Goal: Task Accomplishment & Management: Use online tool/utility

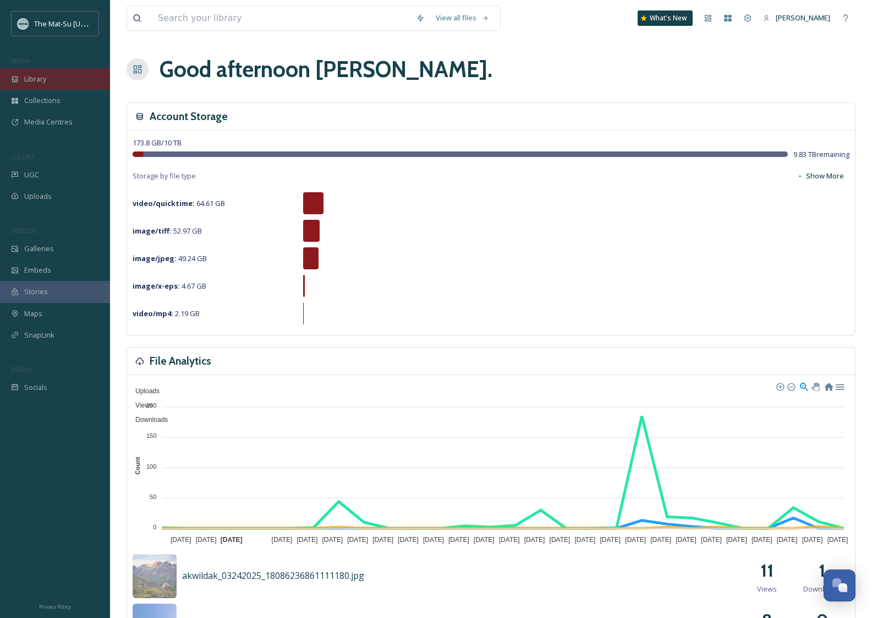
click at [61, 79] on div "Library" at bounding box center [55, 78] width 110 height 21
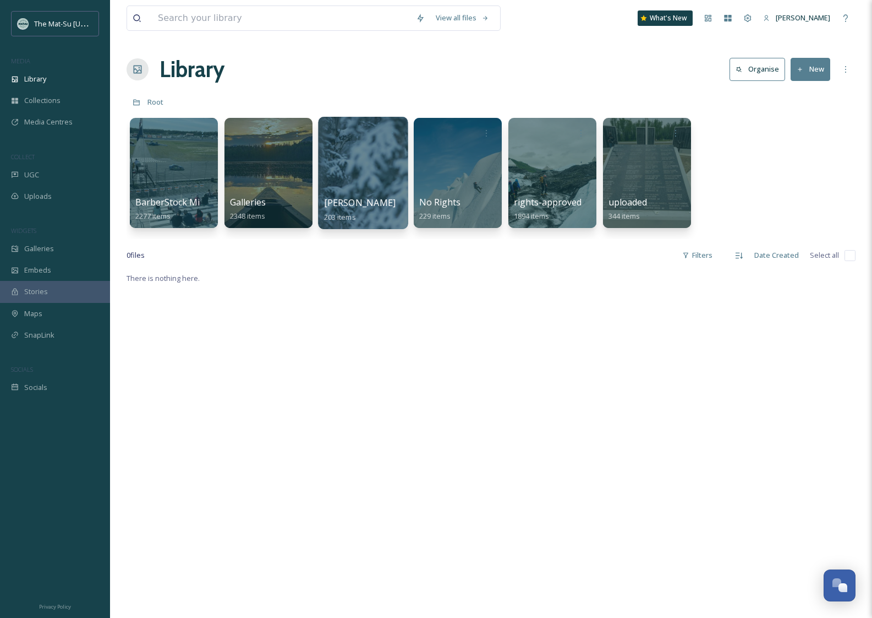
click at [353, 212] on span "203 items" at bounding box center [340, 216] width 32 height 10
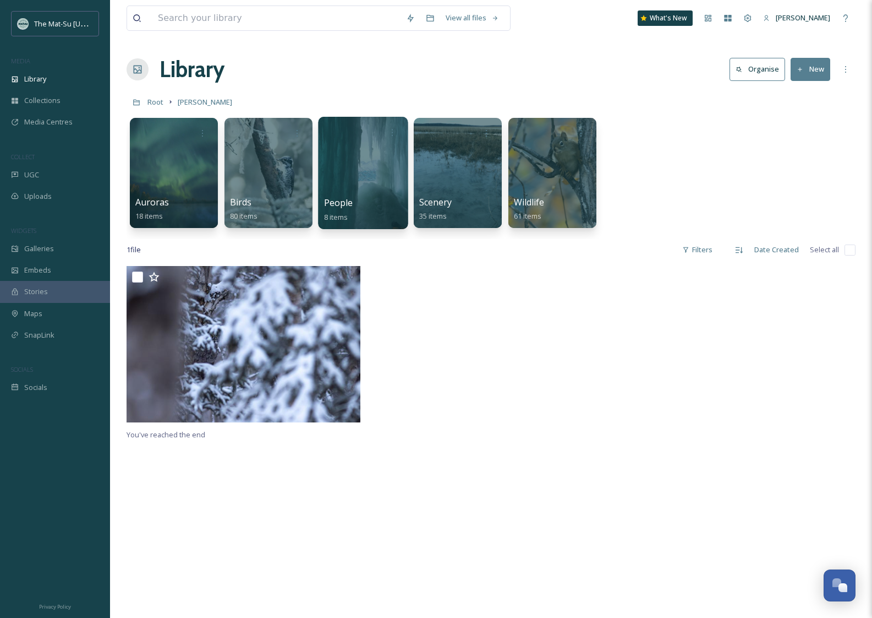
click at [363, 176] on div at bounding box center [363, 173] width 90 height 112
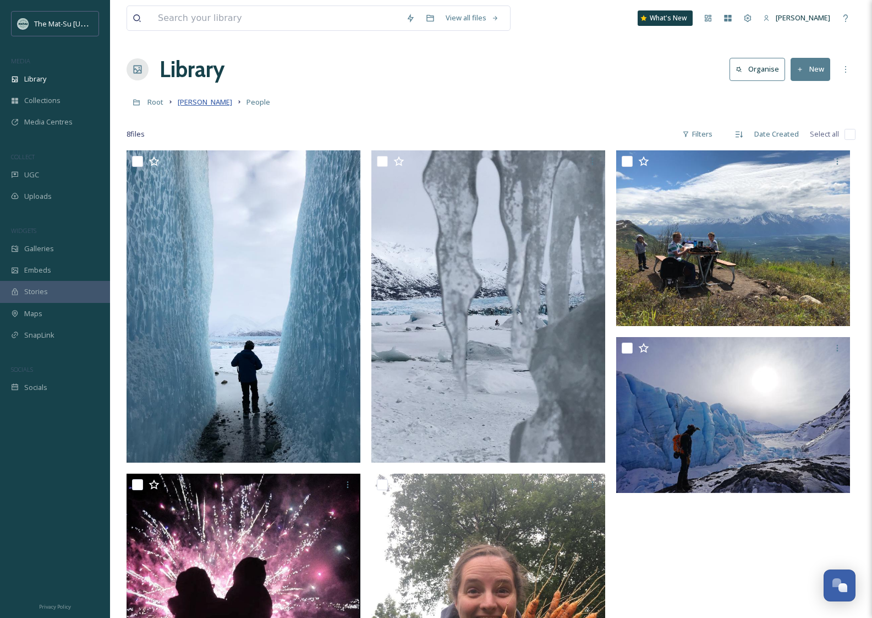
click at [221, 99] on span "[PERSON_NAME]" at bounding box center [205, 102] width 54 height 10
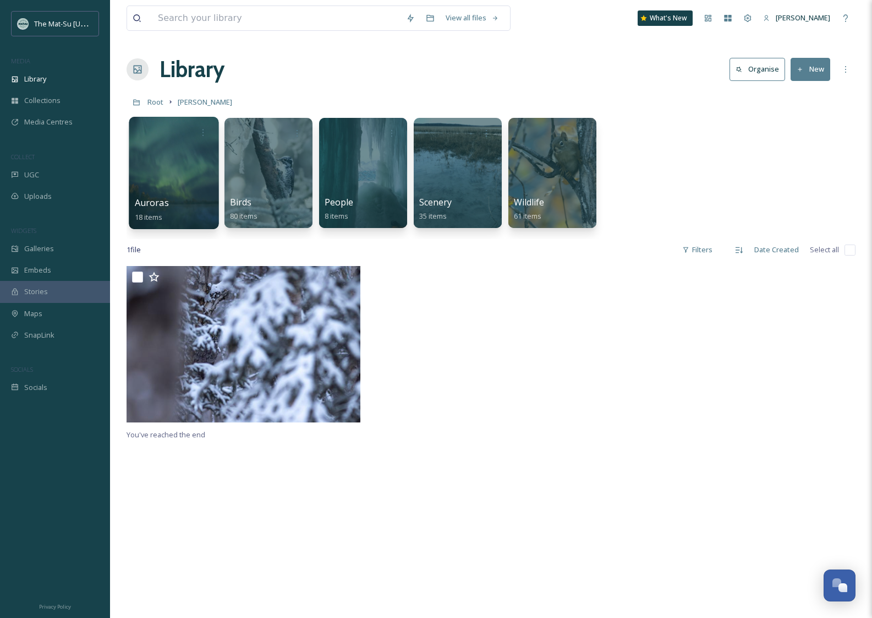
click at [187, 178] on div at bounding box center [174, 173] width 90 height 112
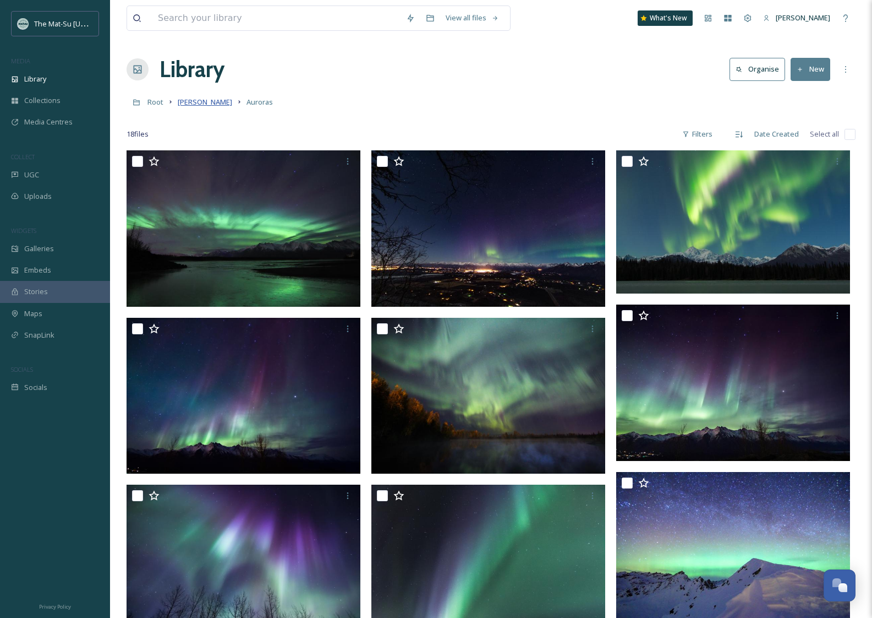
click at [213, 100] on span "[PERSON_NAME]" at bounding box center [205, 102] width 54 height 10
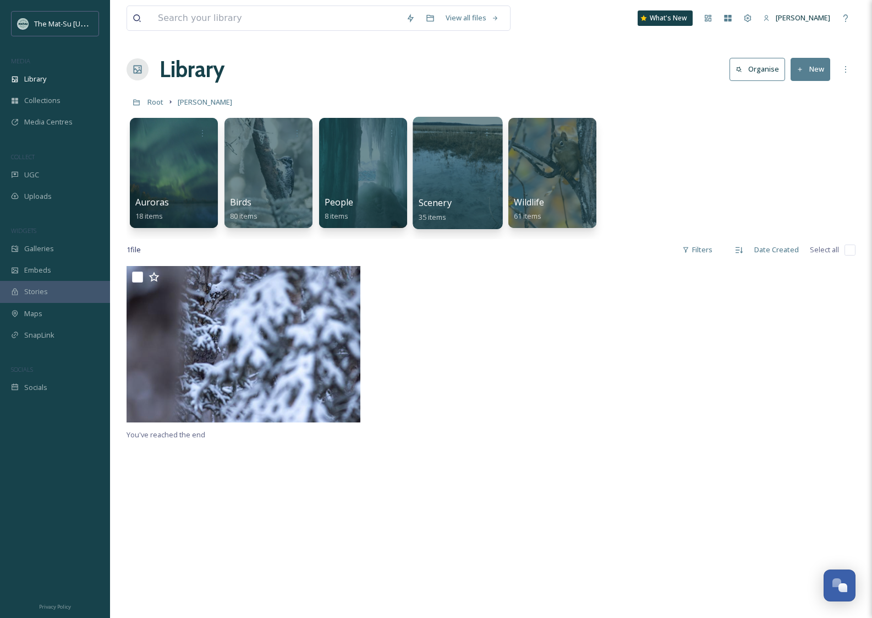
click at [462, 172] on div at bounding box center [458, 173] width 90 height 112
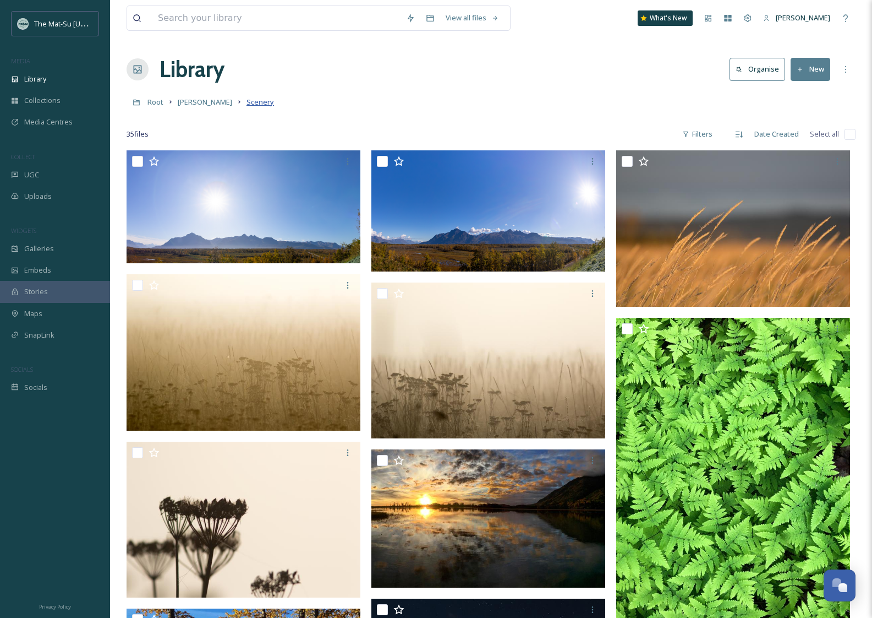
click at [258, 100] on span "Scenery" at bounding box center [261, 102] width 28 height 10
click at [190, 105] on span "[PERSON_NAME]" at bounding box center [205, 102] width 54 height 10
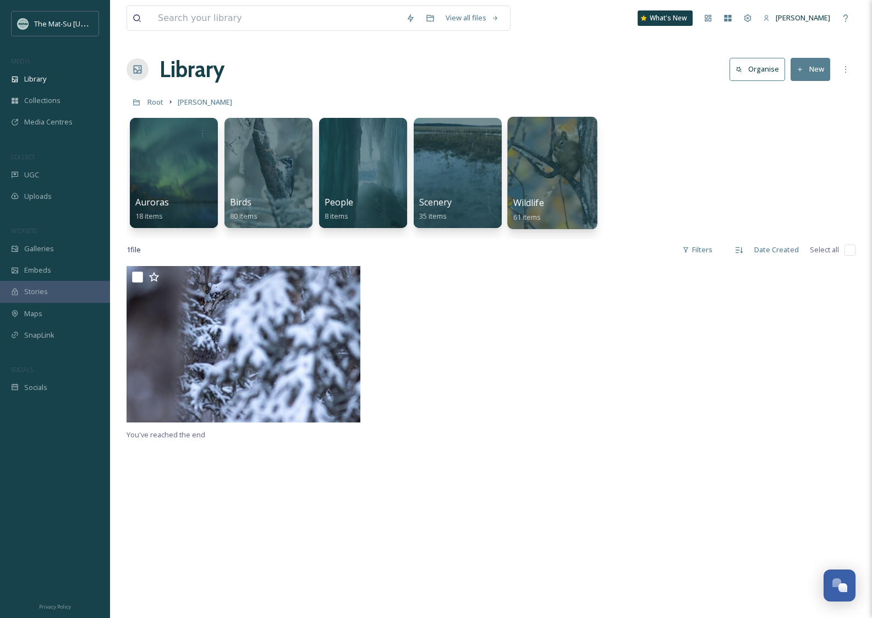
click at [541, 160] on div at bounding box center [552, 173] width 90 height 112
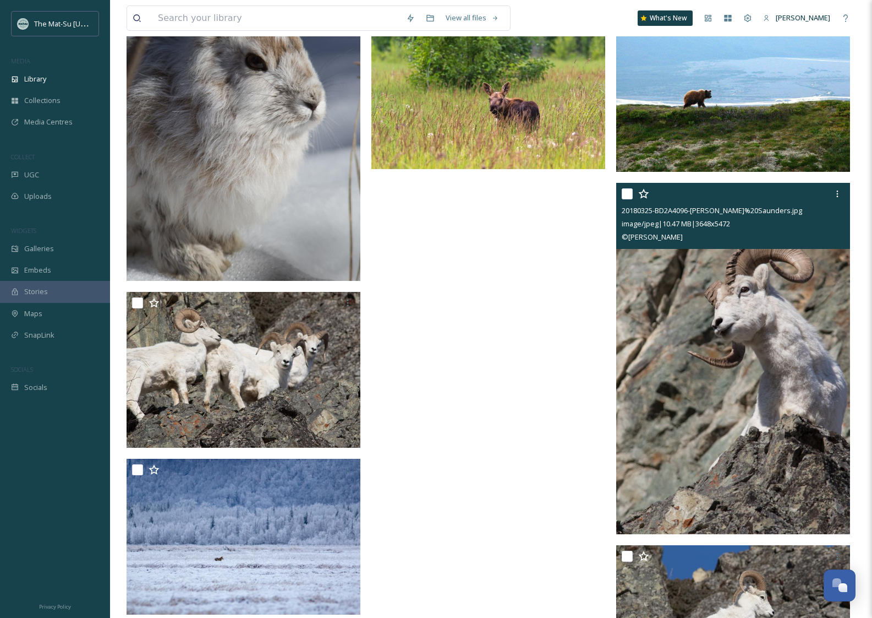
scroll to position [3620, 0]
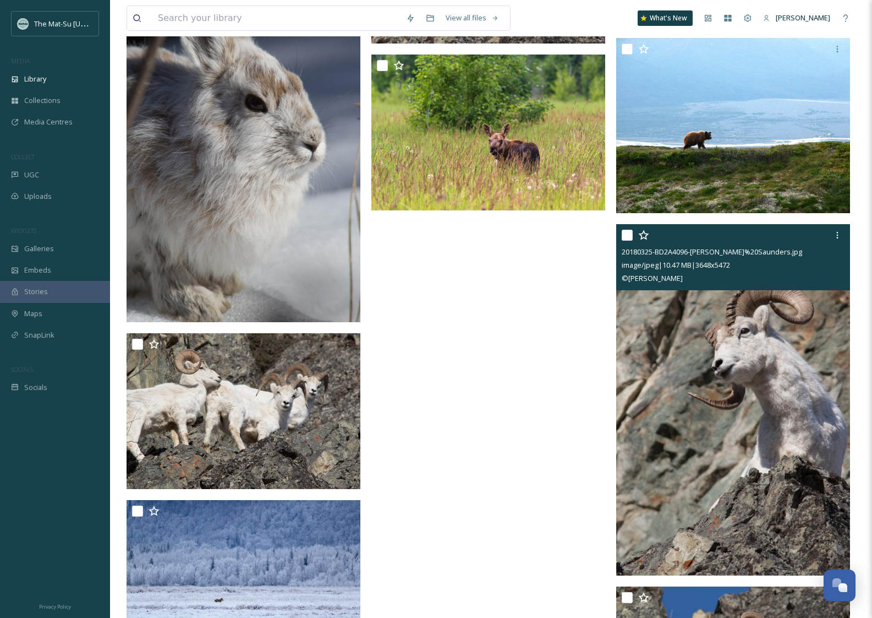
click at [629, 233] on input "checkbox" at bounding box center [627, 235] width 11 height 11
checkbox input "true"
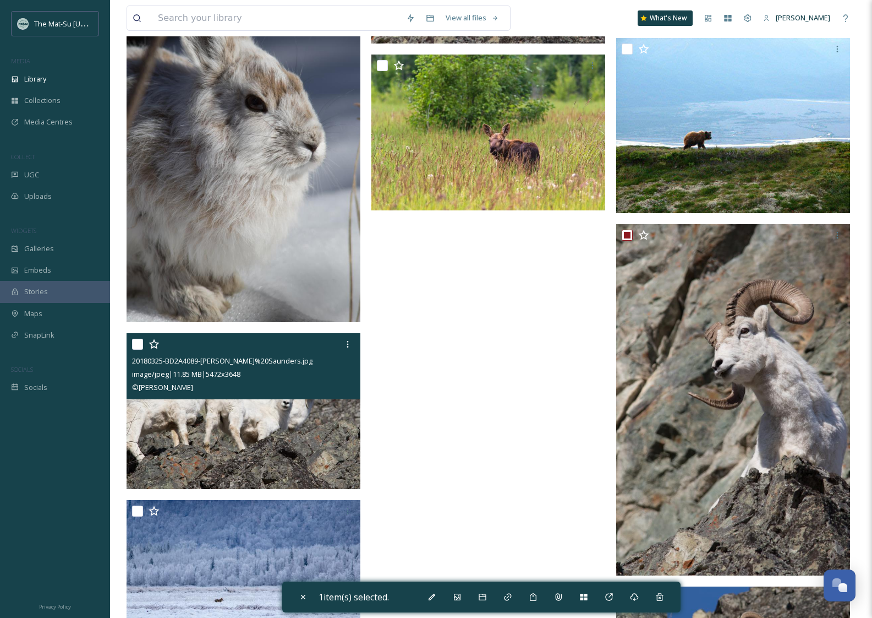
click at [135, 342] on input "checkbox" at bounding box center [137, 343] width 11 height 11
checkbox input "true"
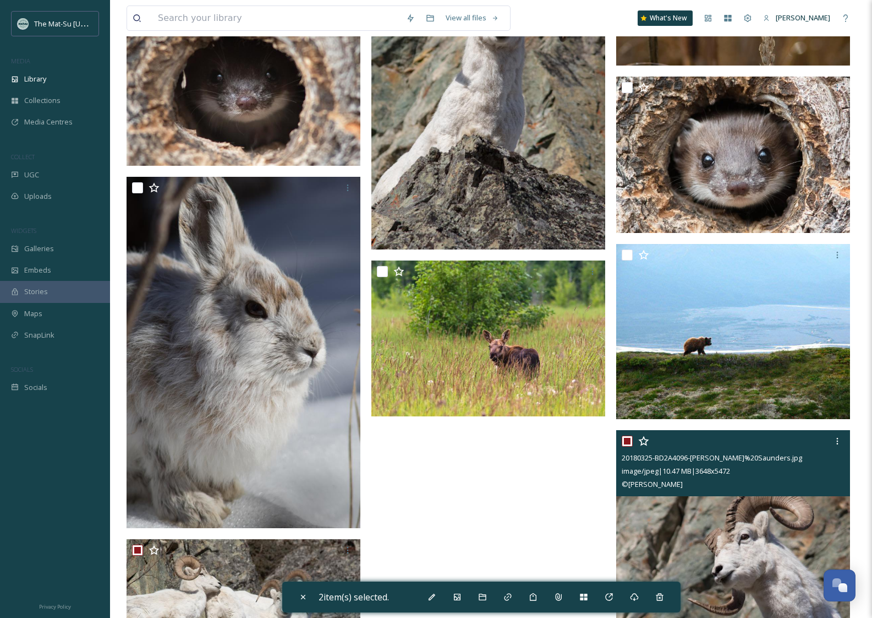
scroll to position [3381, 0]
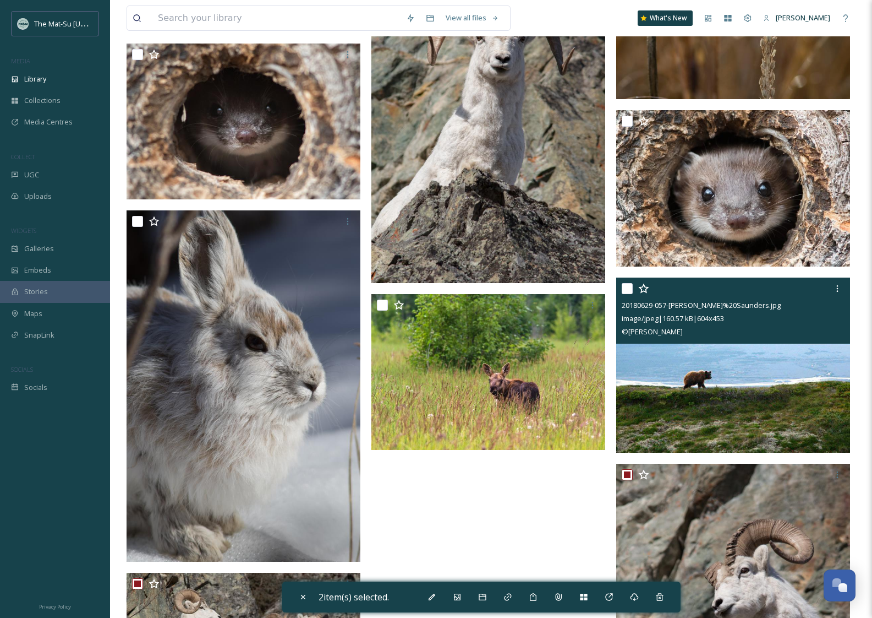
click at [626, 286] on input "checkbox" at bounding box center [627, 288] width 11 height 11
checkbox input "true"
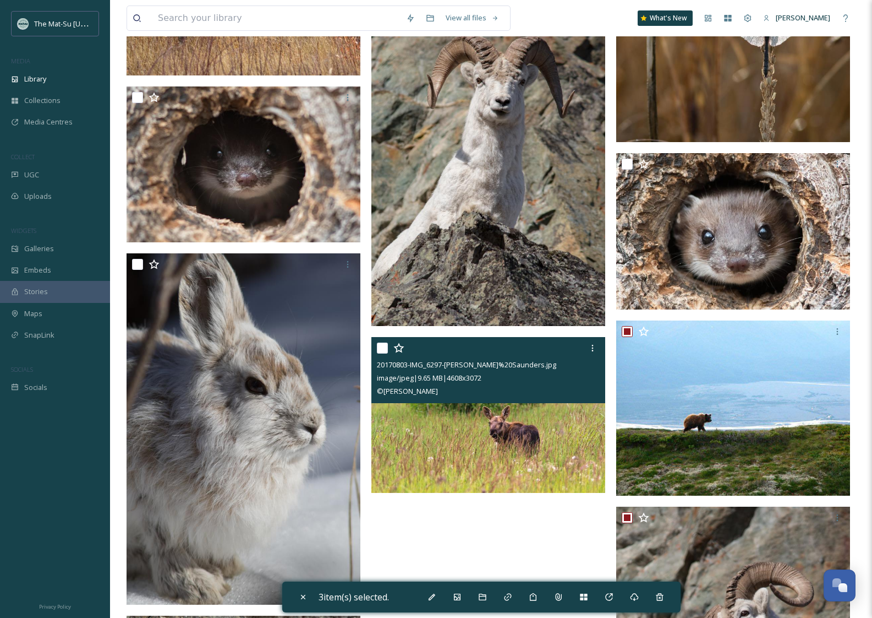
scroll to position [3225, 0]
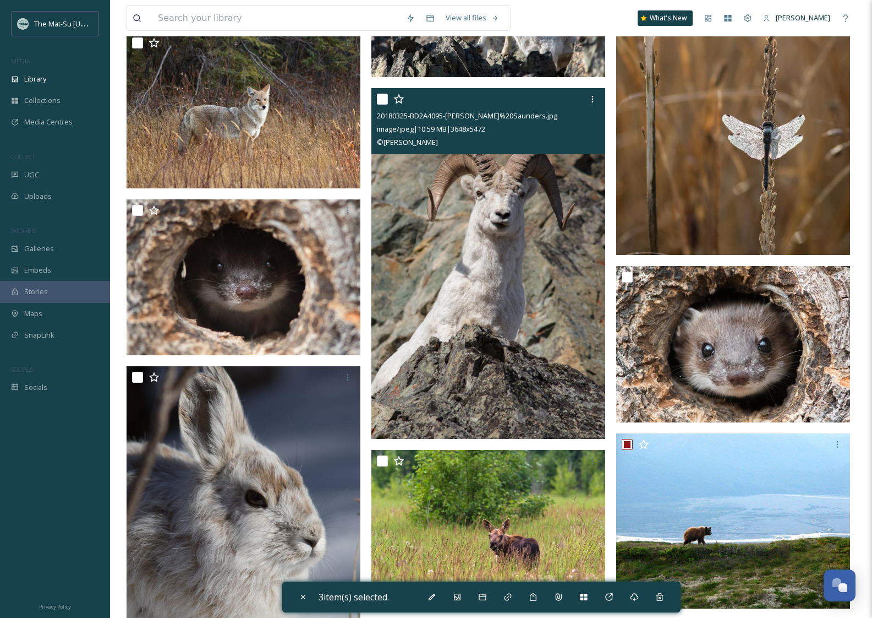
click at [378, 98] on input "checkbox" at bounding box center [382, 99] width 11 height 11
checkbox input "true"
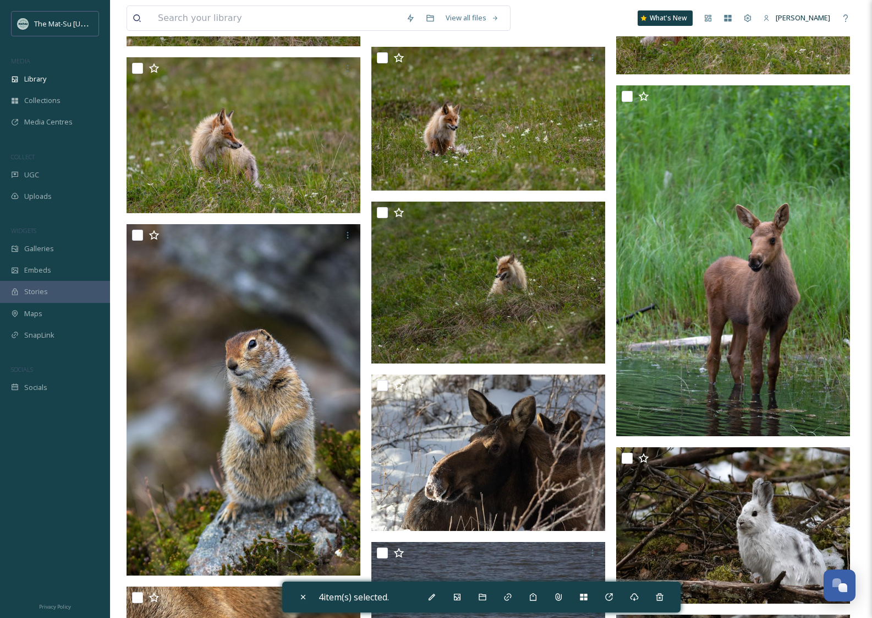
scroll to position [1736, 0]
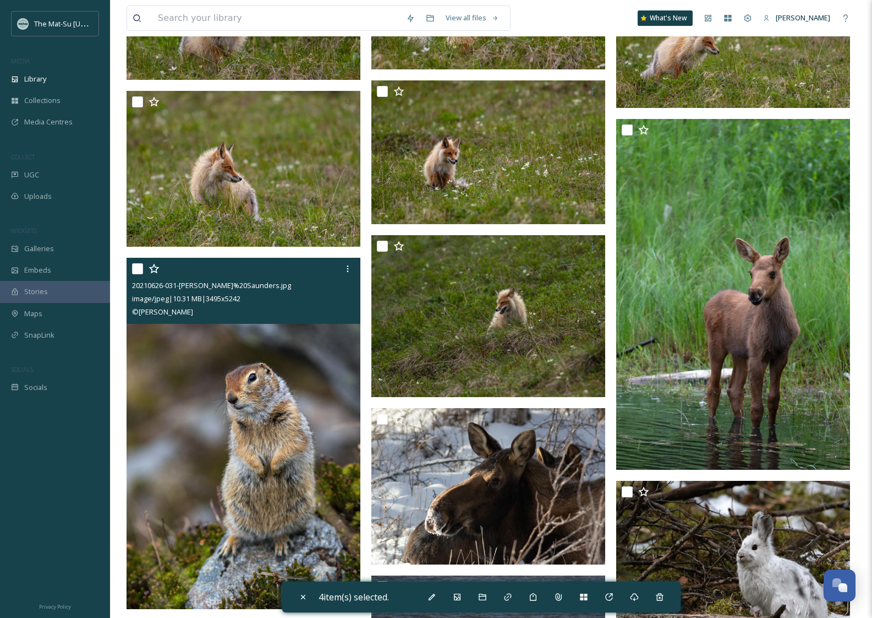
click at [139, 269] on input "checkbox" at bounding box center [137, 268] width 11 height 11
checkbox input "true"
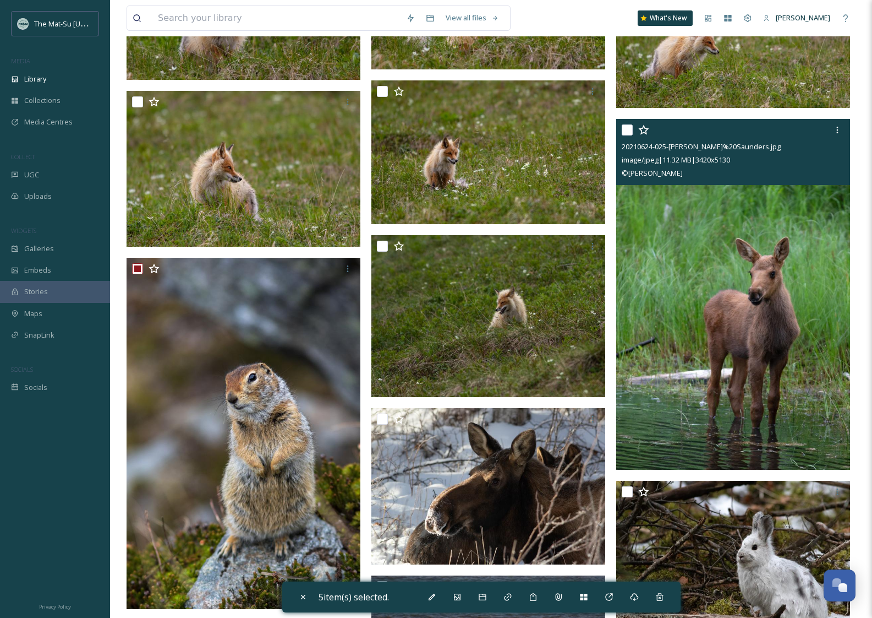
click at [620, 128] on div "20210624-025-[PERSON_NAME]%20Saunders.jpg image/jpeg | 11.32 MB | 3420 x 5130 ©…" at bounding box center [733, 152] width 234 height 66
click at [628, 128] on input "checkbox" at bounding box center [627, 129] width 11 height 11
checkbox input "true"
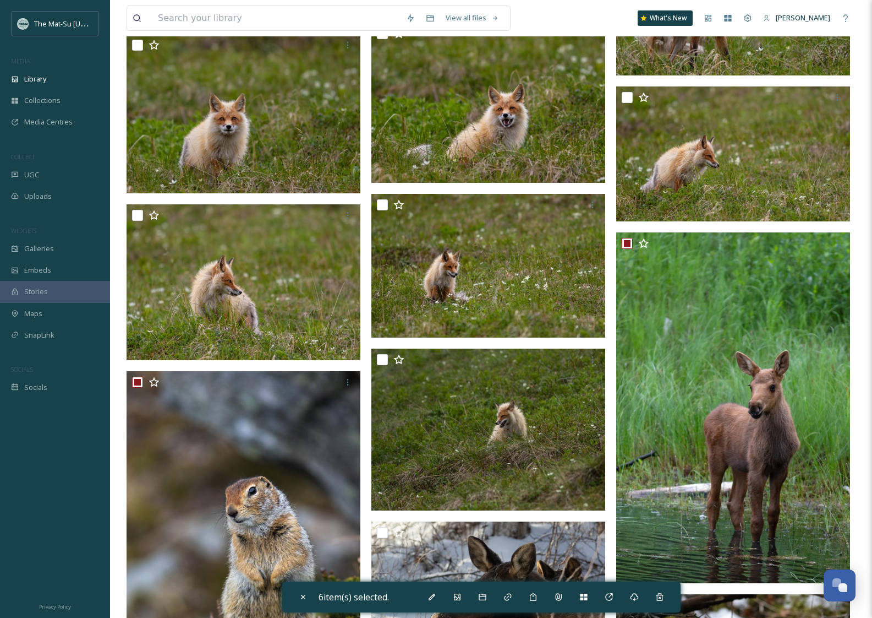
scroll to position [1543, 0]
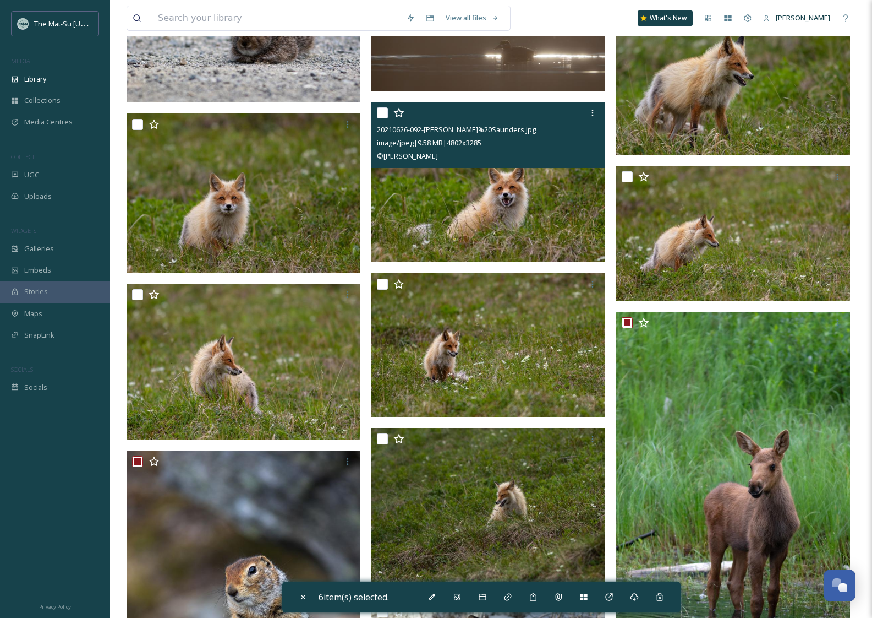
click at [382, 111] on input "checkbox" at bounding box center [382, 112] width 11 height 11
checkbox input "true"
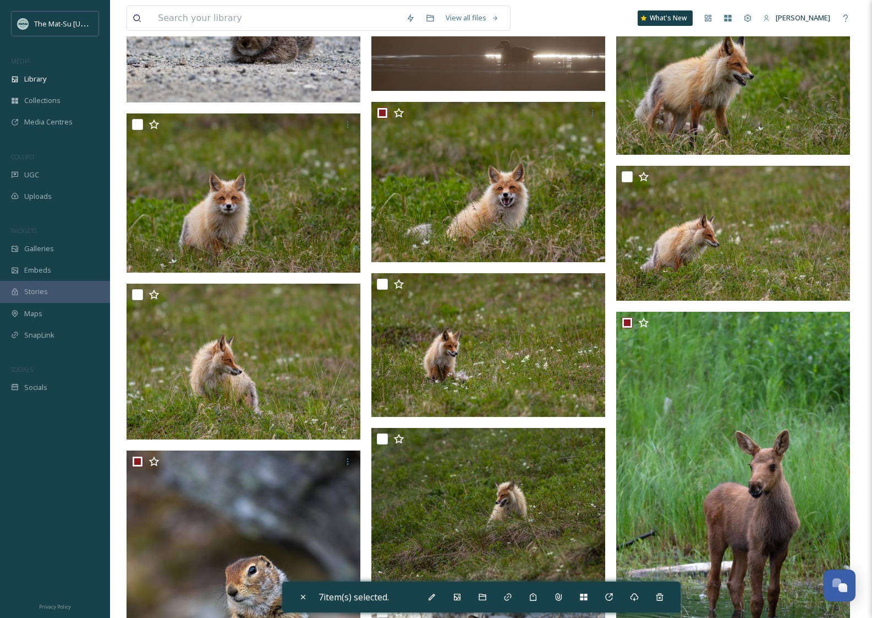
scroll to position [1115, 0]
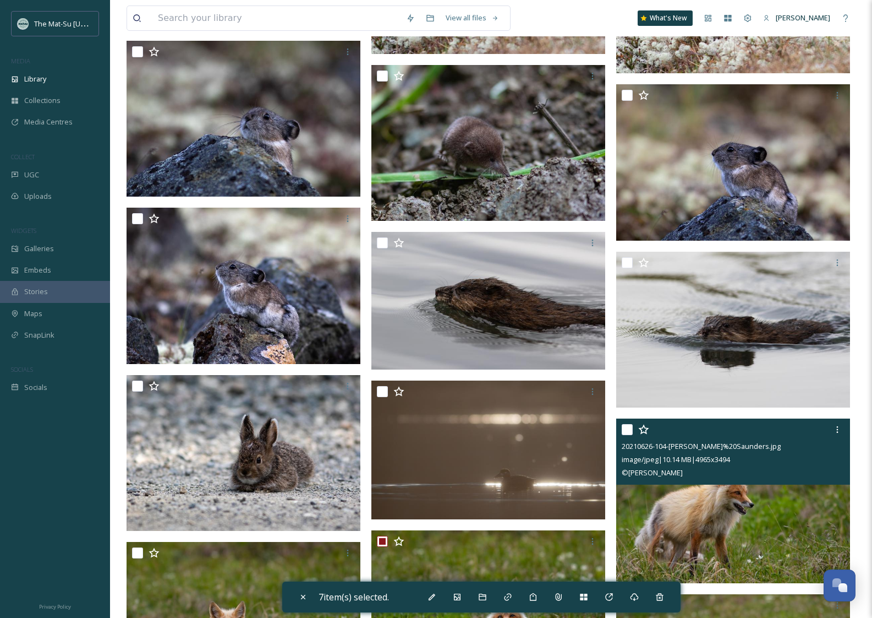
click at [623, 431] on input "checkbox" at bounding box center [627, 429] width 11 height 11
checkbox input "true"
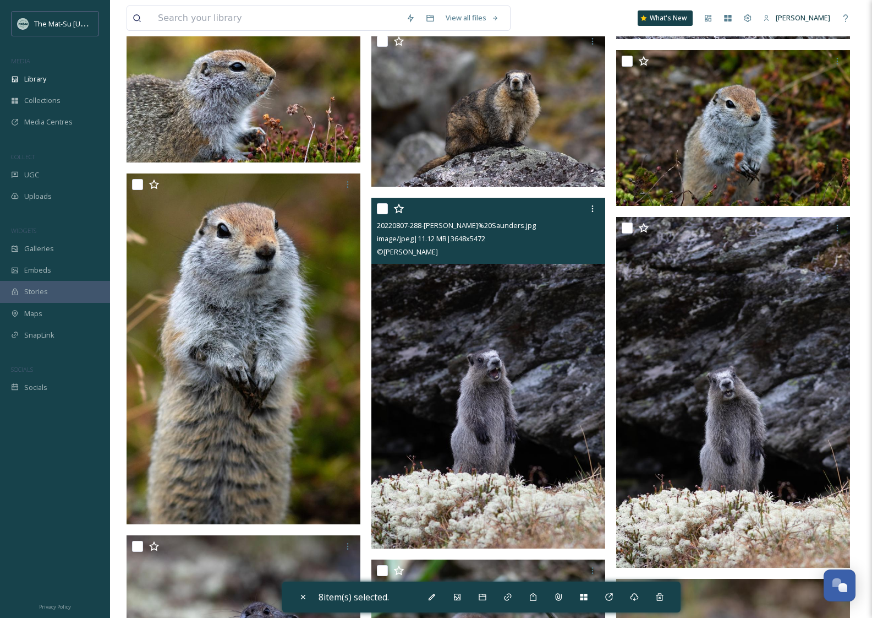
scroll to position [531, 0]
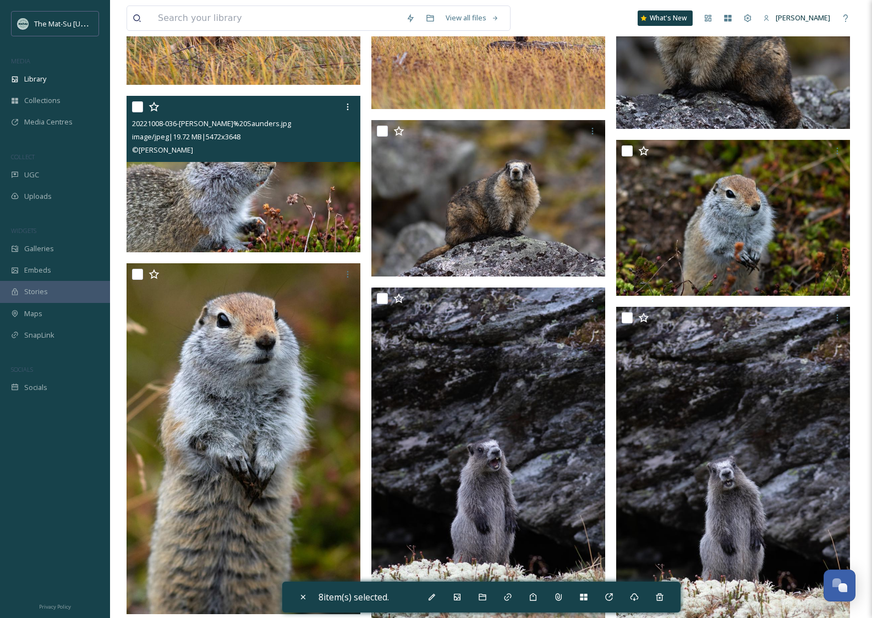
click at [135, 102] on input "checkbox" at bounding box center [137, 106] width 11 height 11
checkbox input "true"
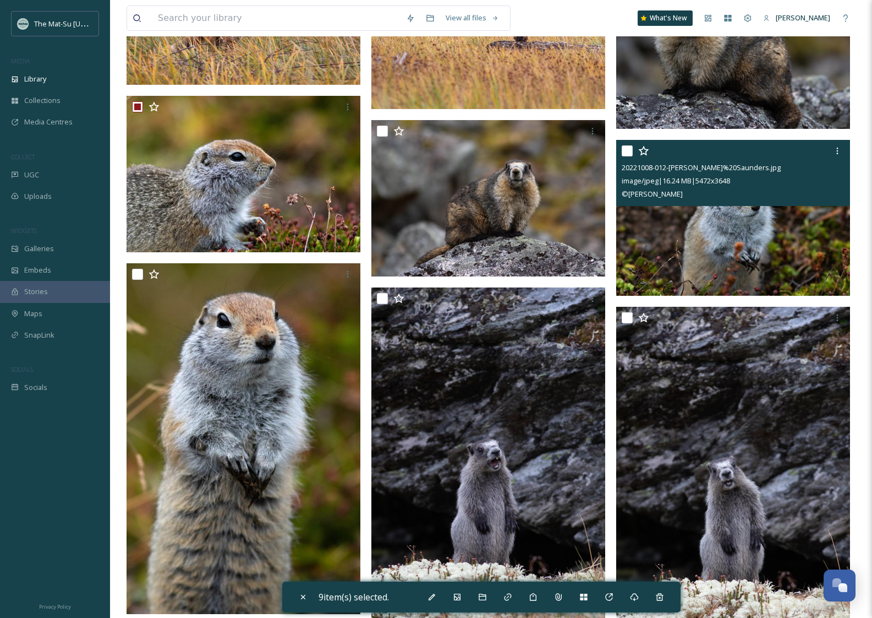
click at [626, 152] on input "checkbox" at bounding box center [627, 150] width 11 height 11
checkbox input "true"
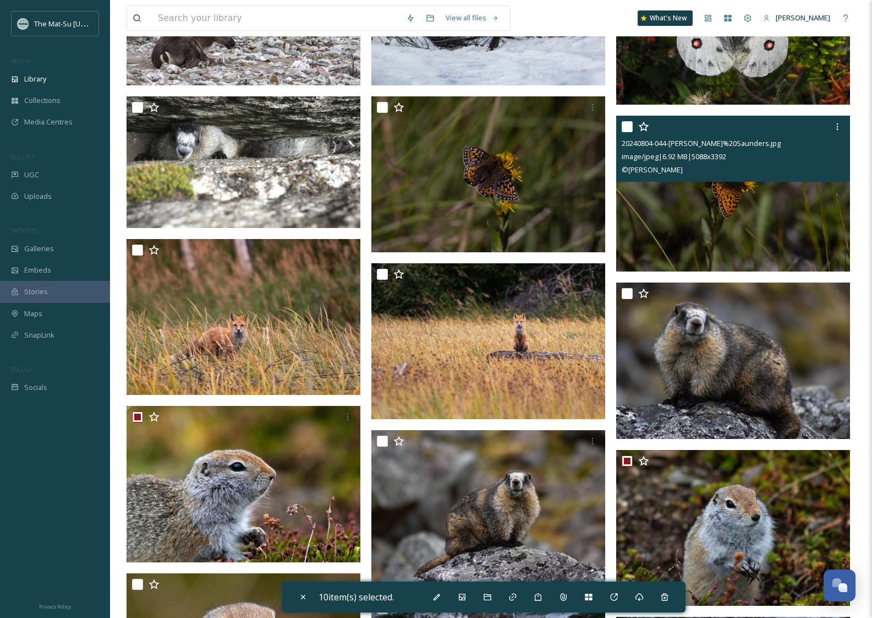
scroll to position [88, 0]
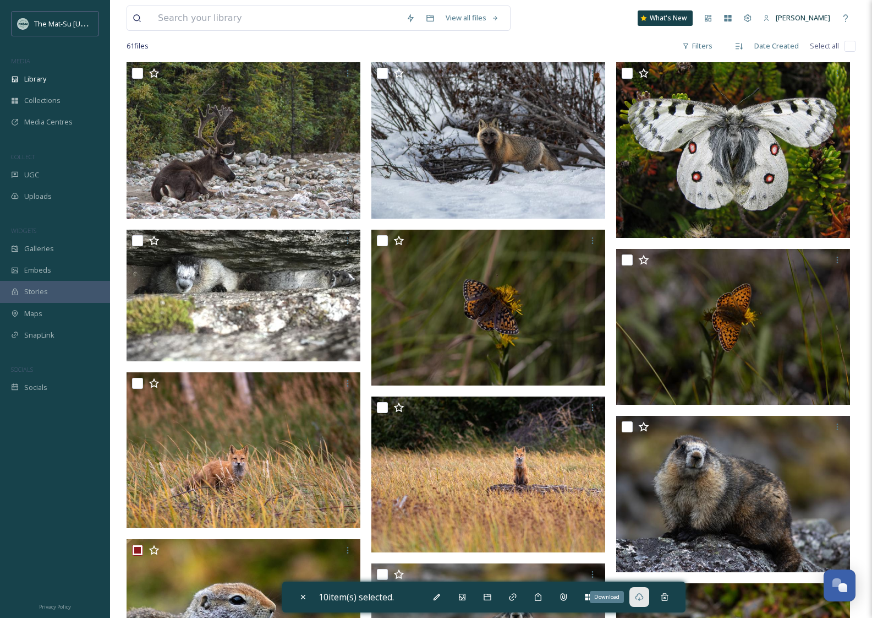
click at [641, 598] on icon at bounding box center [639, 596] width 9 height 9
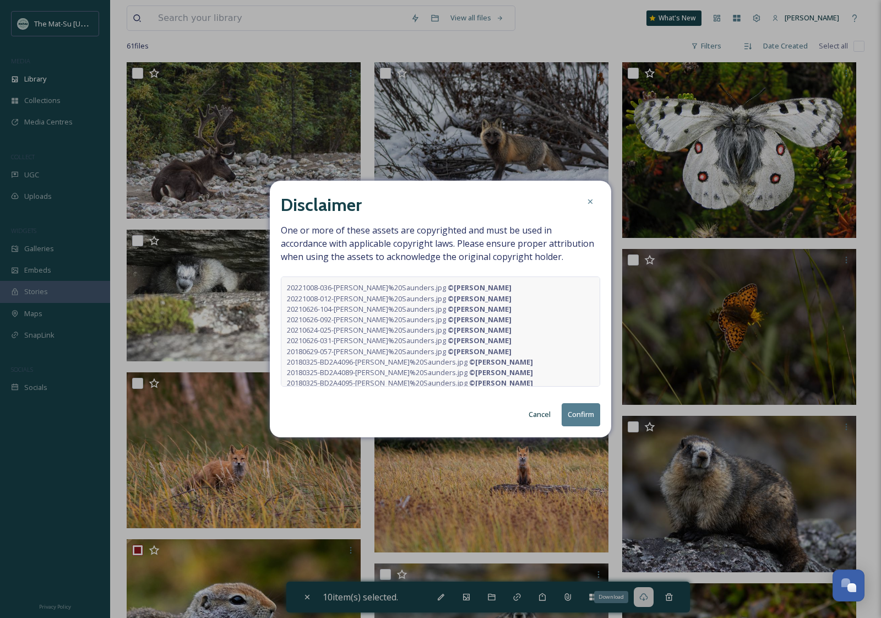
click at [577, 411] on button "Confirm" at bounding box center [580, 414] width 39 height 23
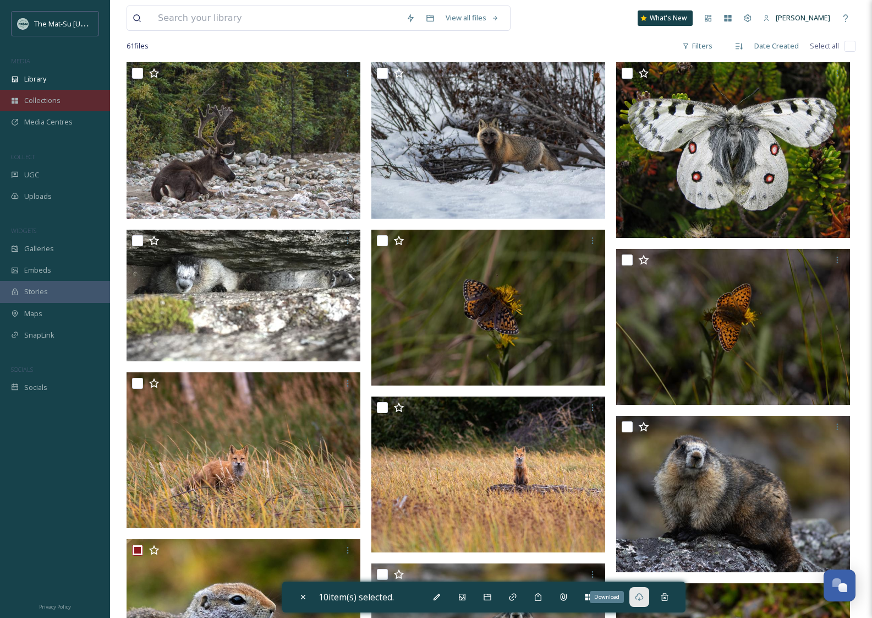
scroll to position [0, 0]
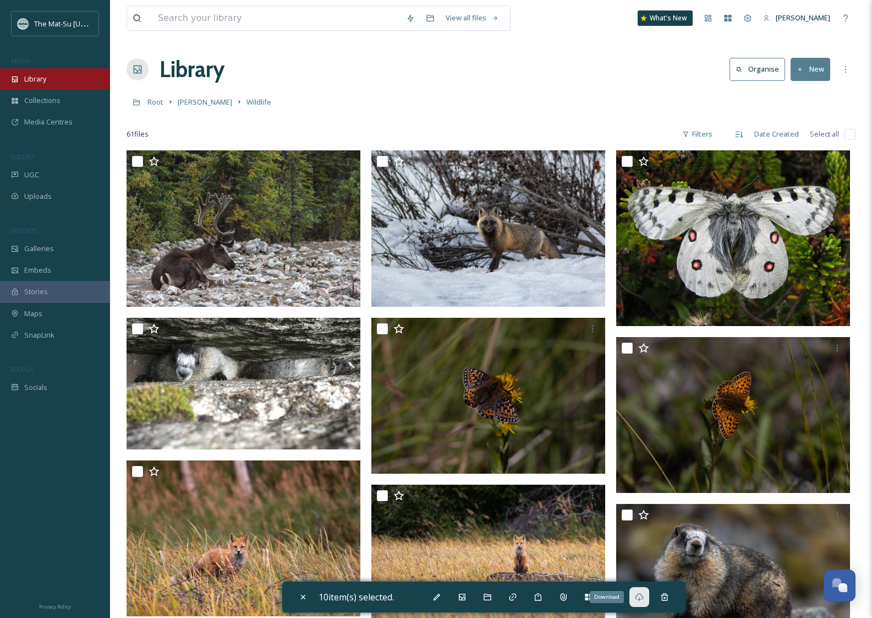
click at [50, 83] on div "Library" at bounding box center [55, 78] width 110 height 21
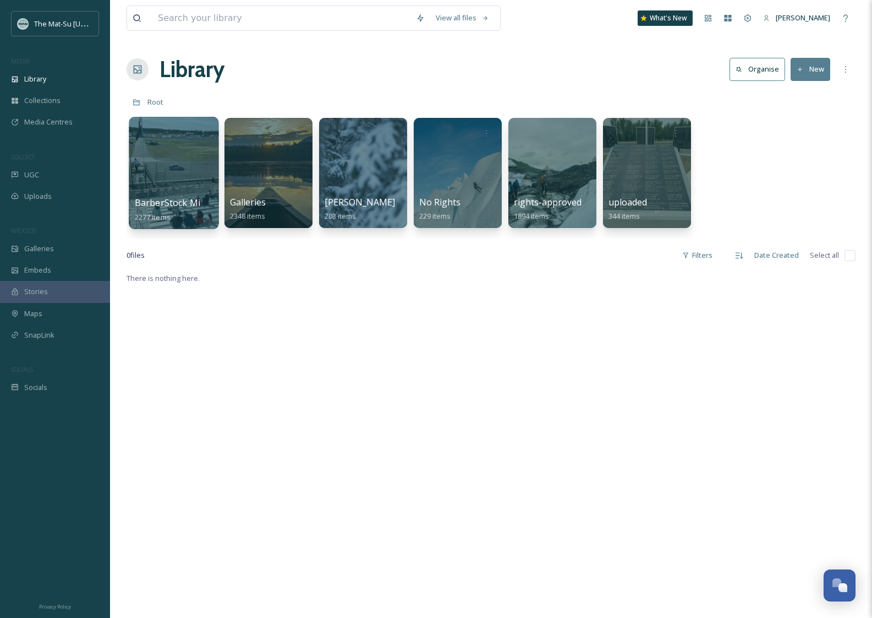
click at [200, 173] on div at bounding box center [174, 173] width 90 height 112
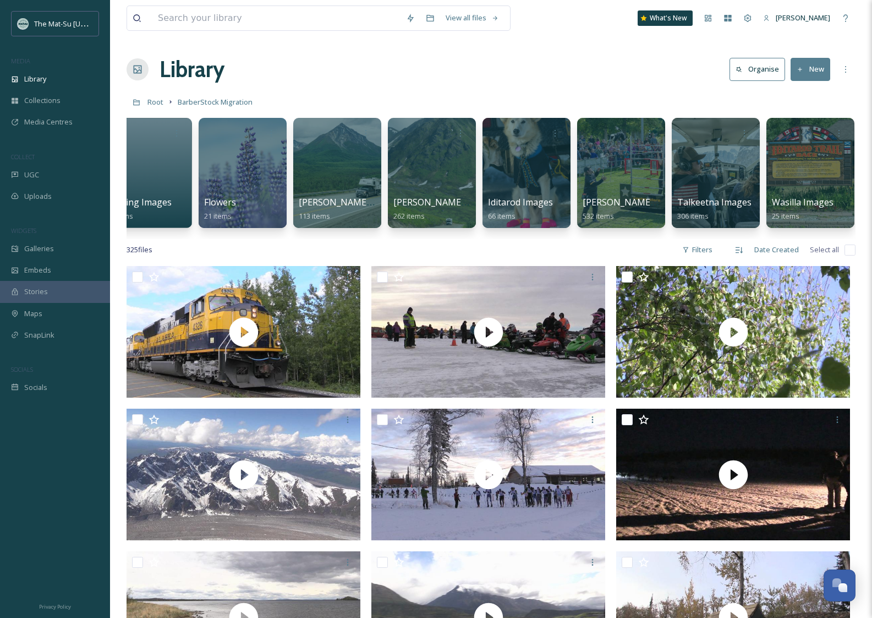
scroll to position [0, 353]
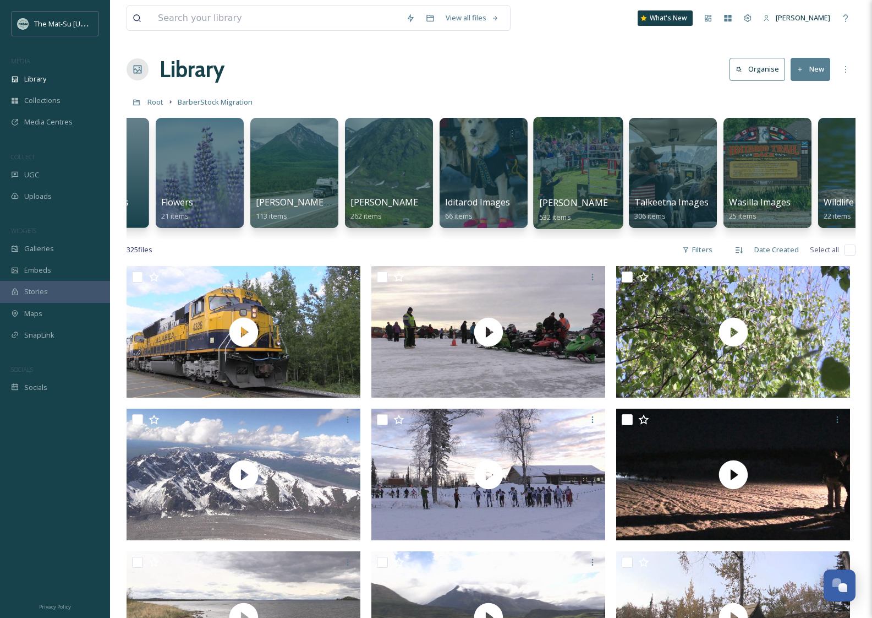
click at [579, 195] on div at bounding box center [578, 173] width 90 height 112
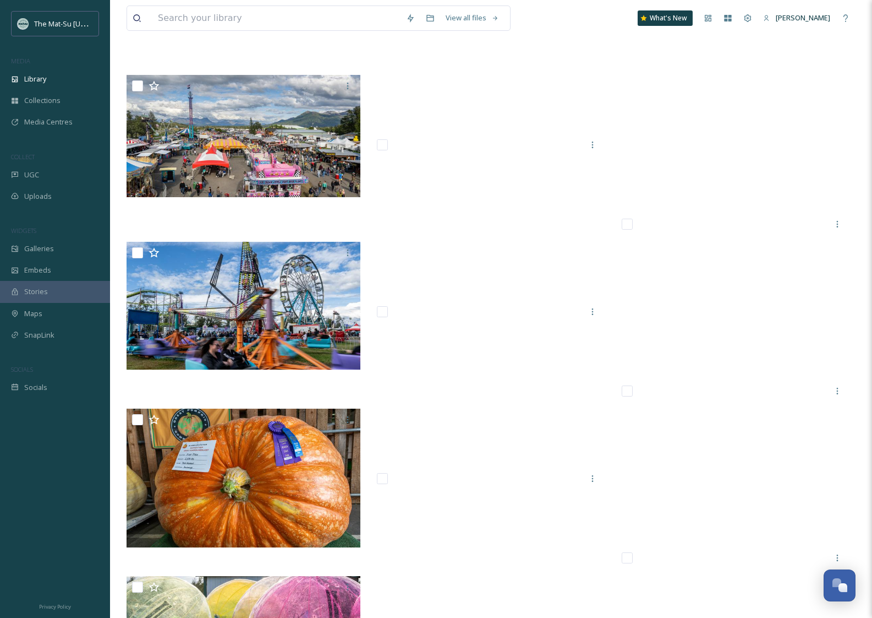
scroll to position [19350, 0]
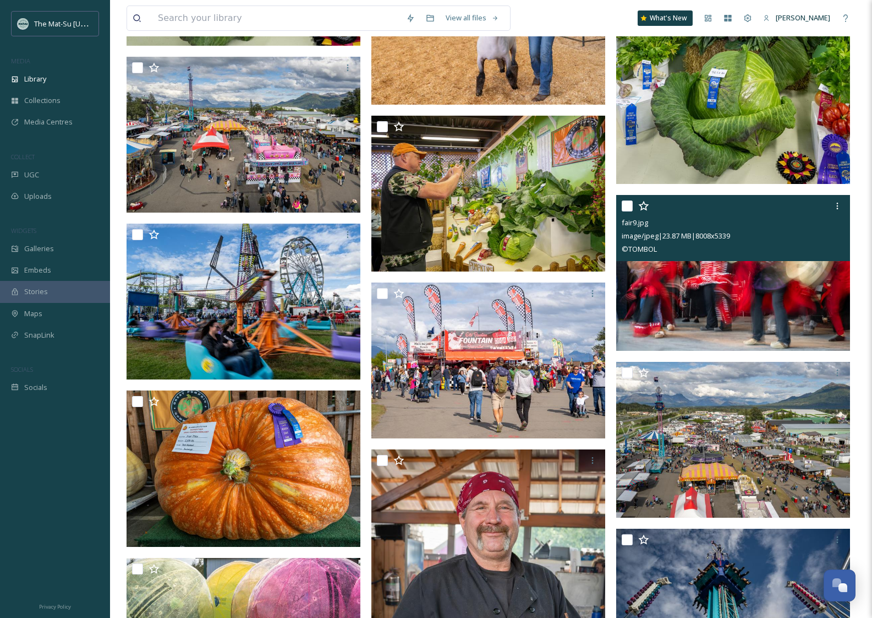
click at [628, 205] on input "checkbox" at bounding box center [627, 205] width 11 height 11
checkbox input "true"
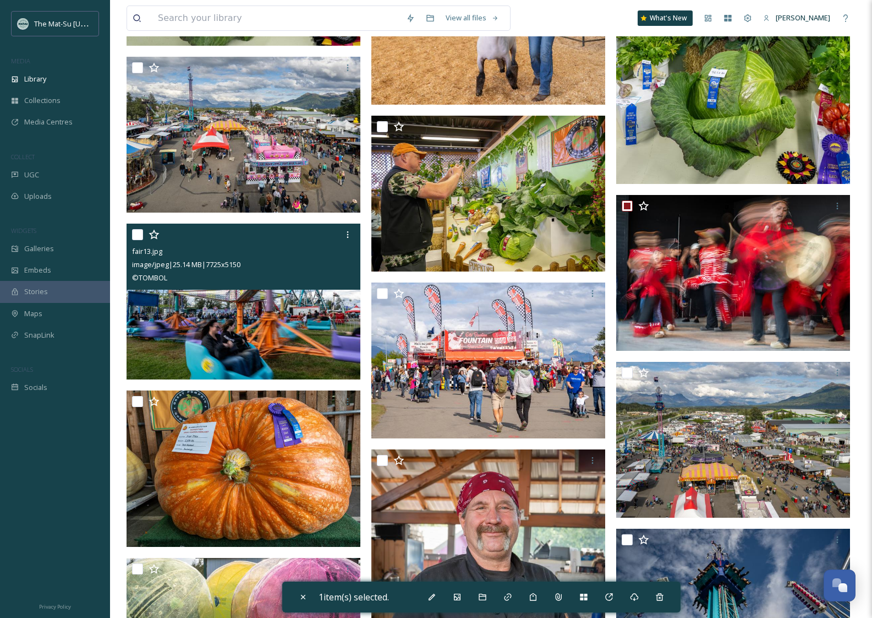
click at [137, 234] on input "checkbox" at bounding box center [137, 234] width 11 height 11
checkbox input "true"
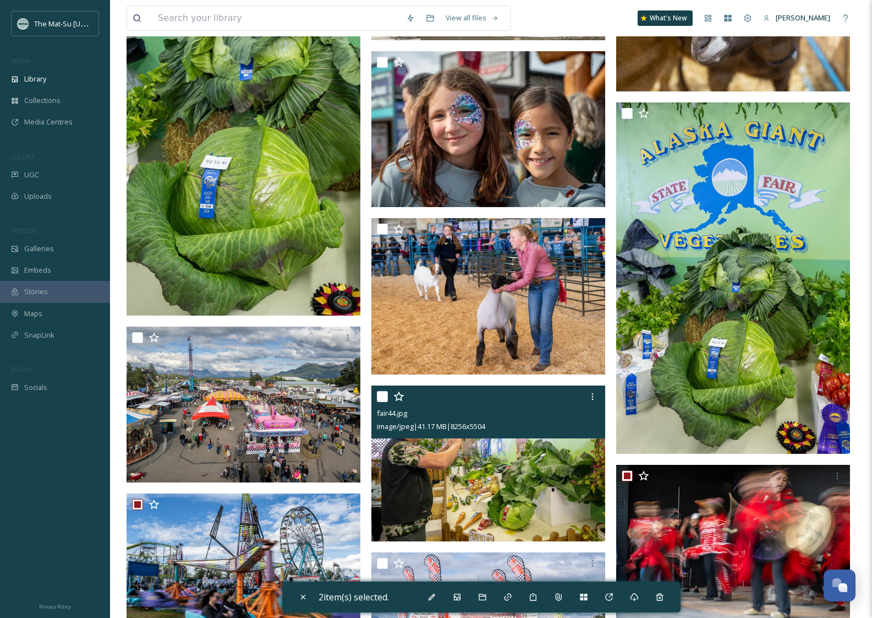
scroll to position [19022, 0]
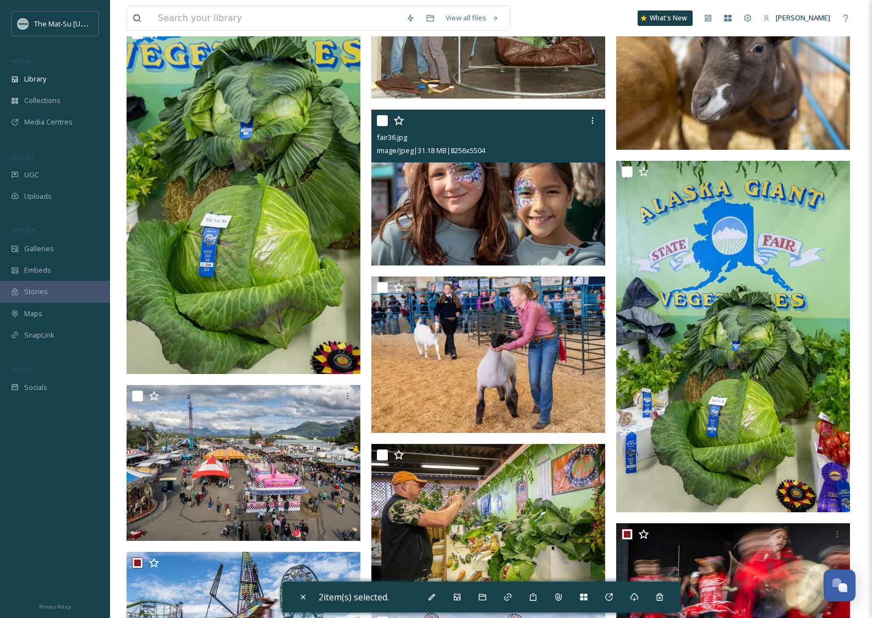
click at [380, 119] on input "checkbox" at bounding box center [382, 120] width 11 height 11
checkbox input "true"
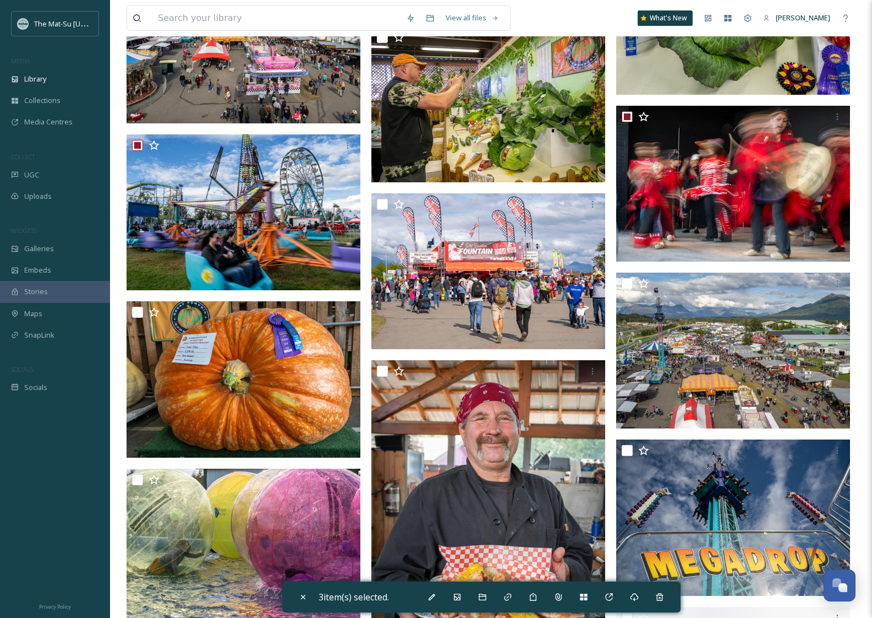
scroll to position [19508, 0]
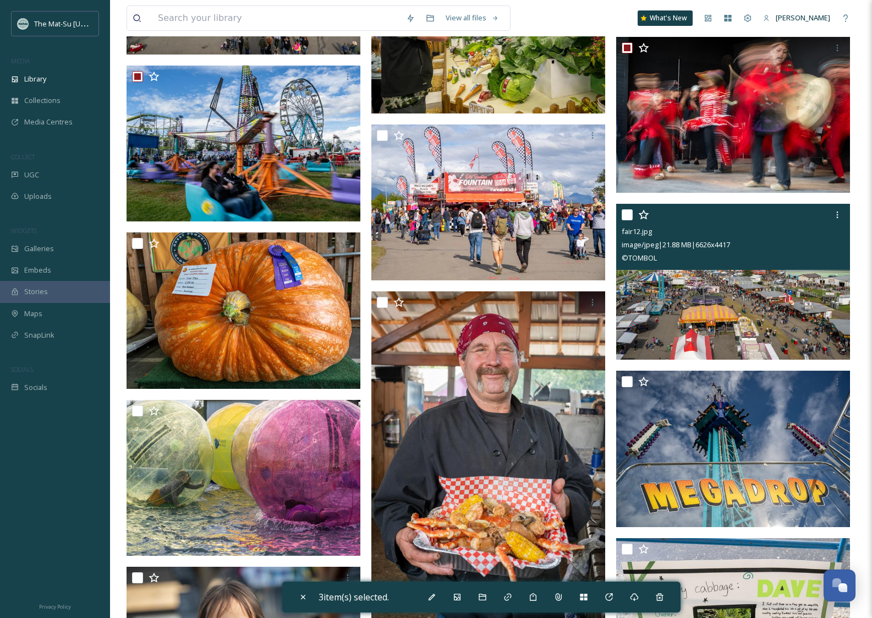
click at [626, 216] on input "checkbox" at bounding box center [627, 214] width 11 height 11
checkbox input "true"
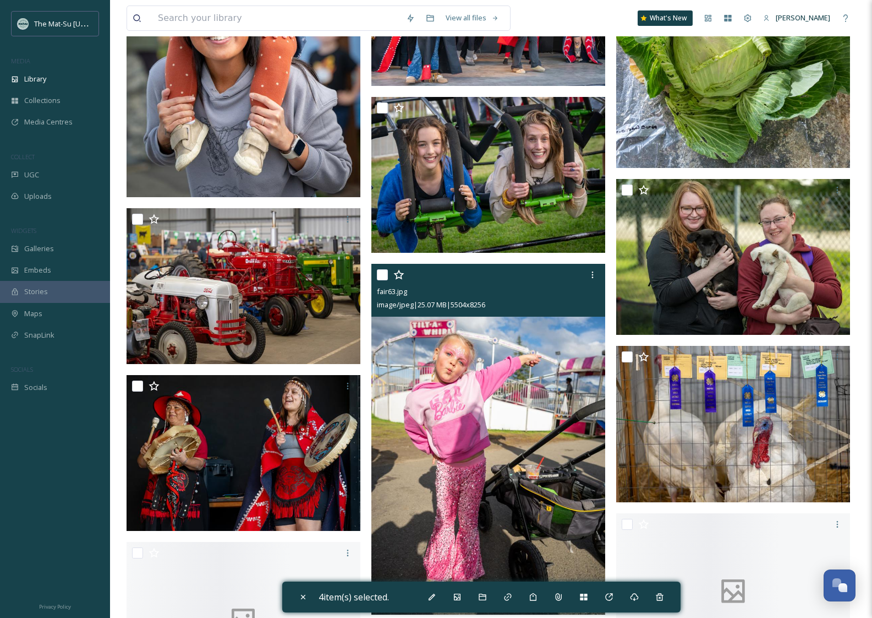
scroll to position [20295, 0]
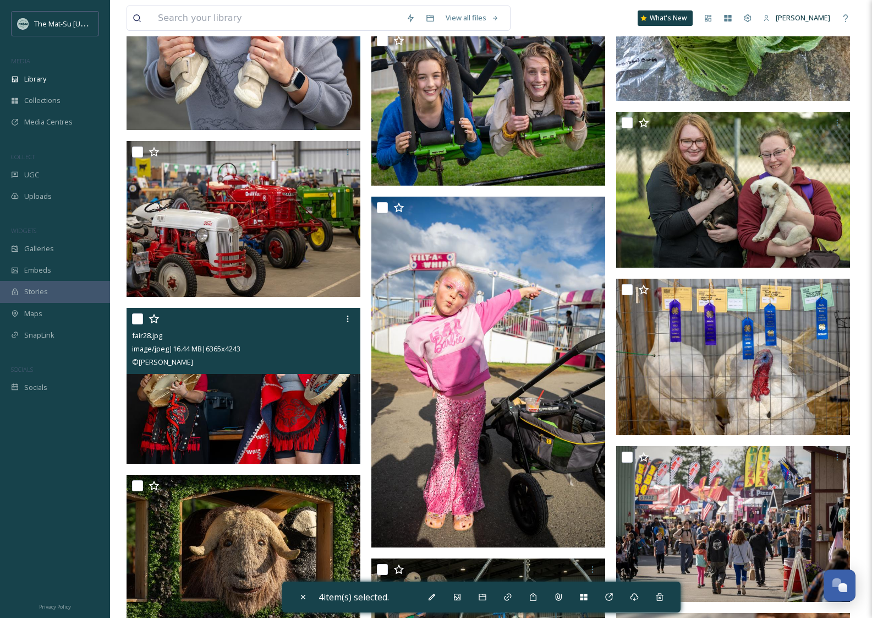
click at [137, 321] on input "checkbox" at bounding box center [137, 318] width 11 height 11
checkbox input "true"
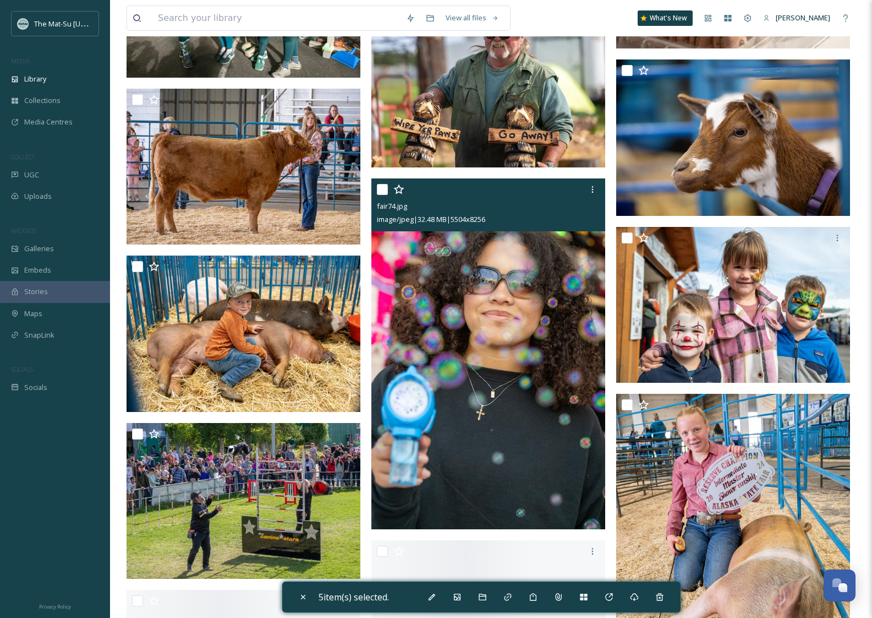
scroll to position [21022, 0]
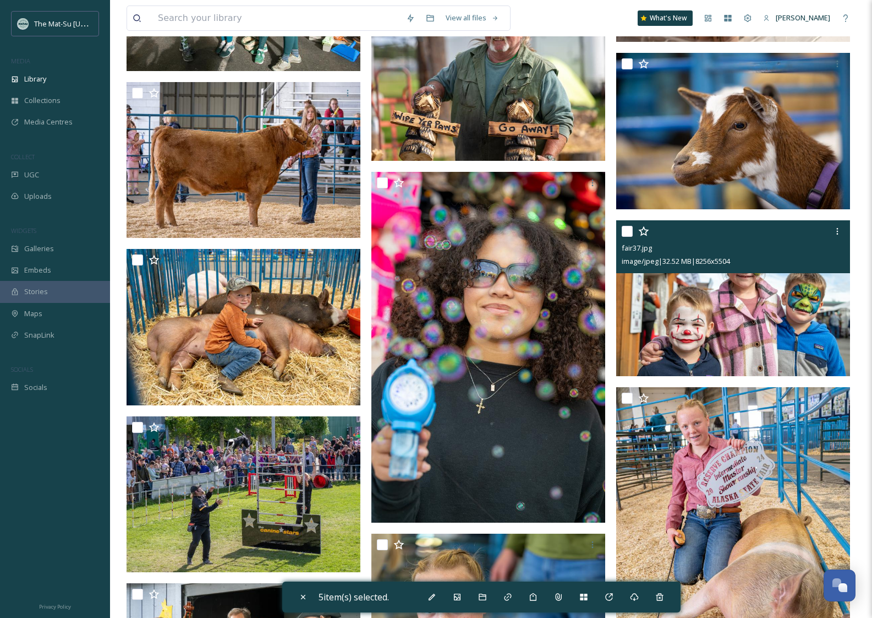
click at [628, 233] on input "checkbox" at bounding box center [627, 231] width 11 height 11
checkbox input "true"
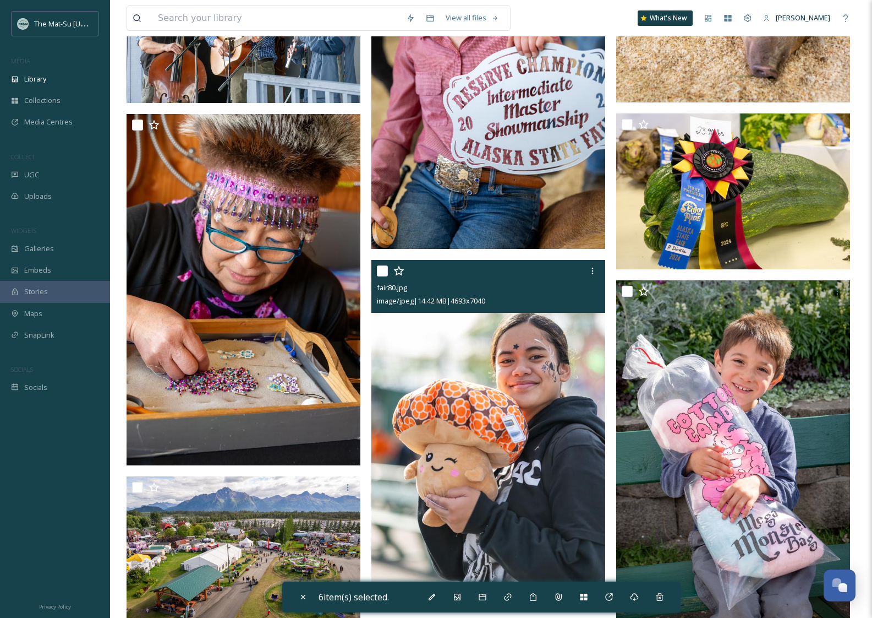
scroll to position [21625, 0]
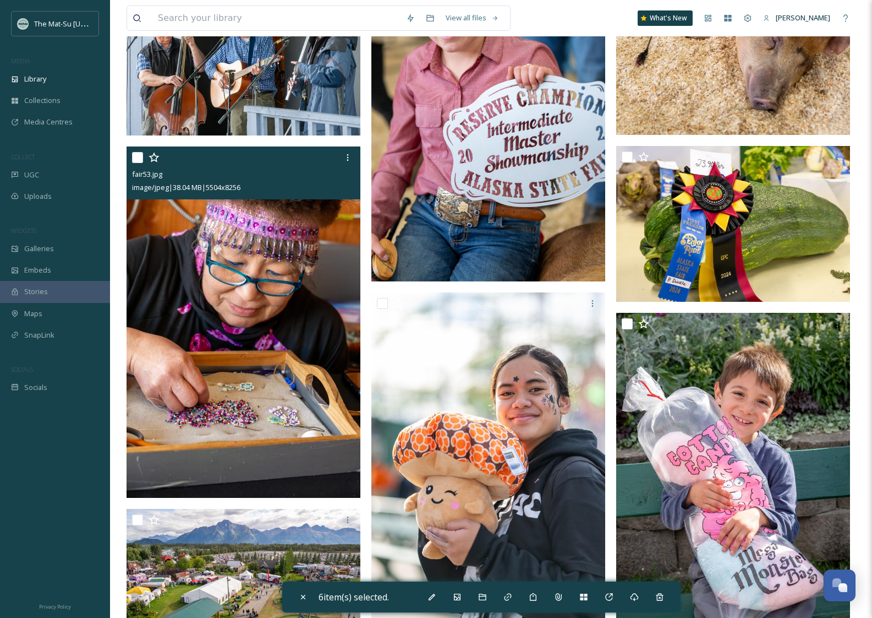
click at [141, 157] on input "checkbox" at bounding box center [137, 157] width 11 height 11
checkbox input "true"
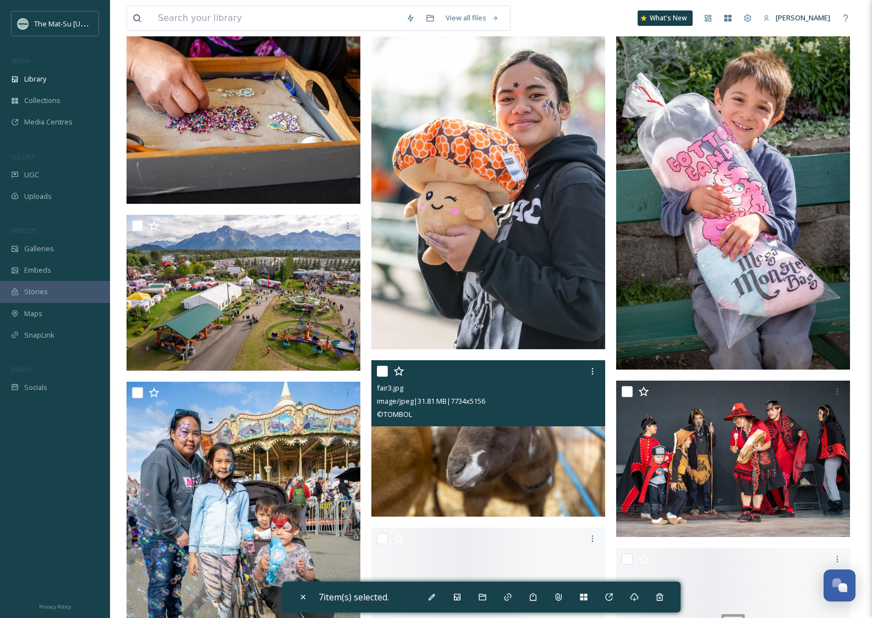
scroll to position [21989, 0]
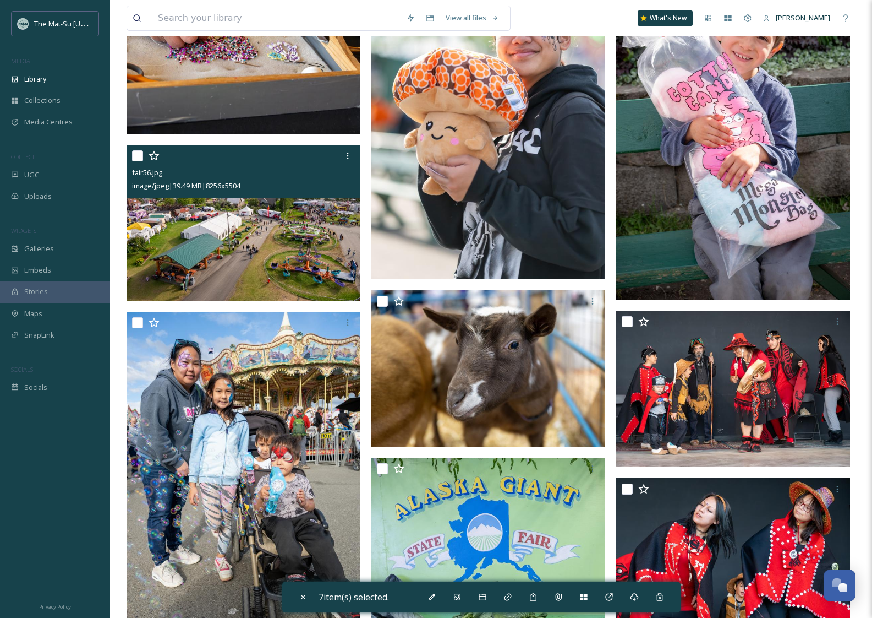
click at [138, 158] on input "checkbox" at bounding box center [137, 155] width 11 height 11
checkbox input "true"
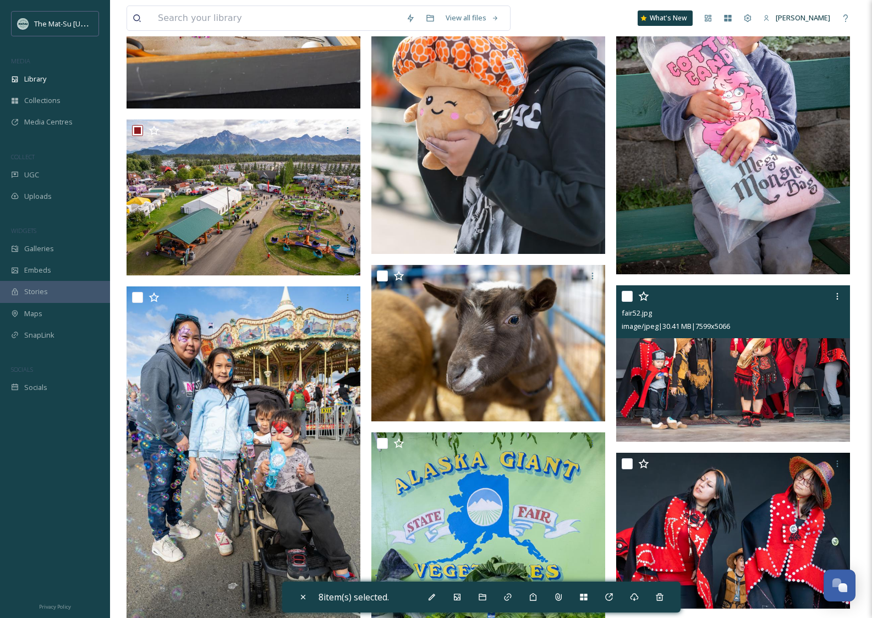
scroll to position [22124, 0]
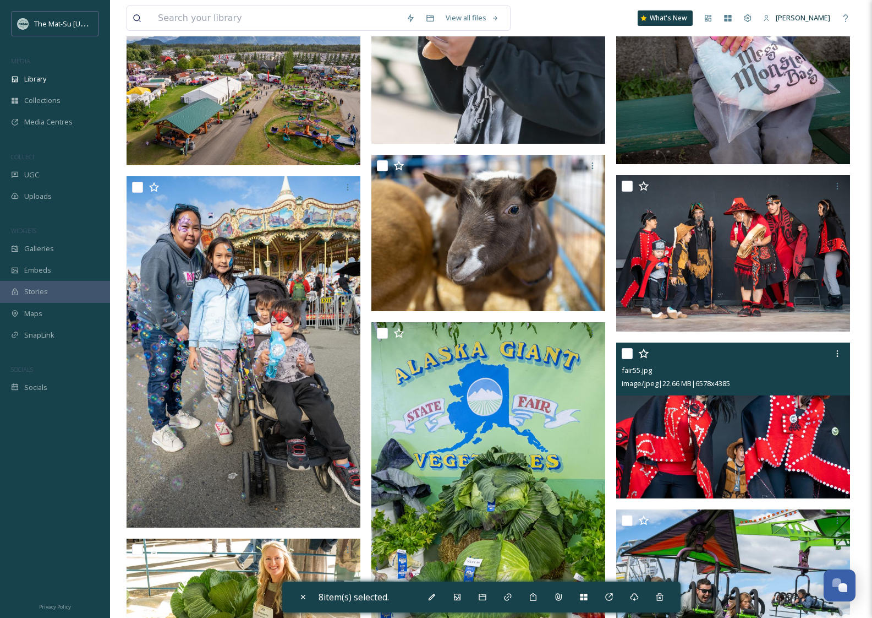
click at [628, 354] on input "checkbox" at bounding box center [627, 353] width 11 height 11
checkbox input "true"
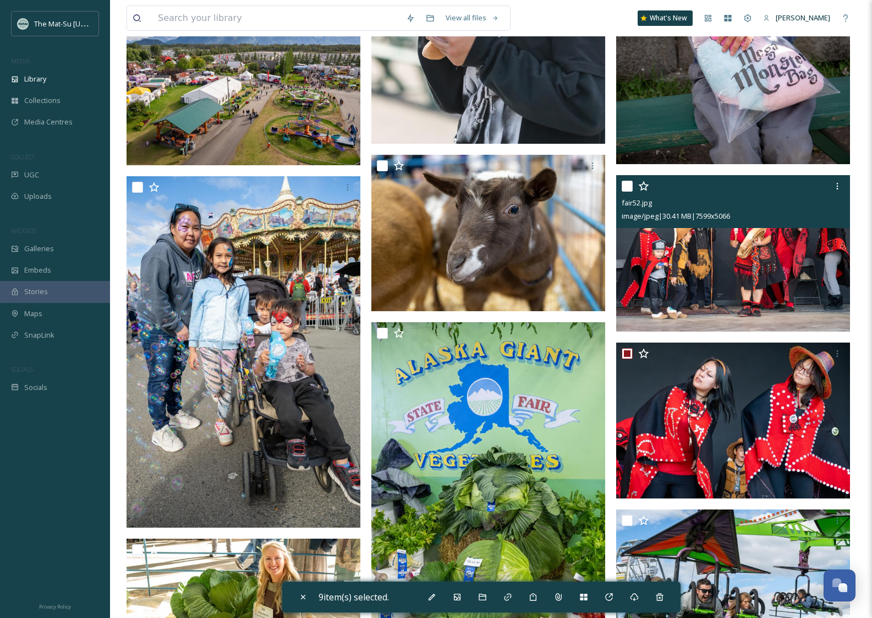
click at [624, 185] on input "checkbox" at bounding box center [627, 186] width 11 height 11
checkbox input "true"
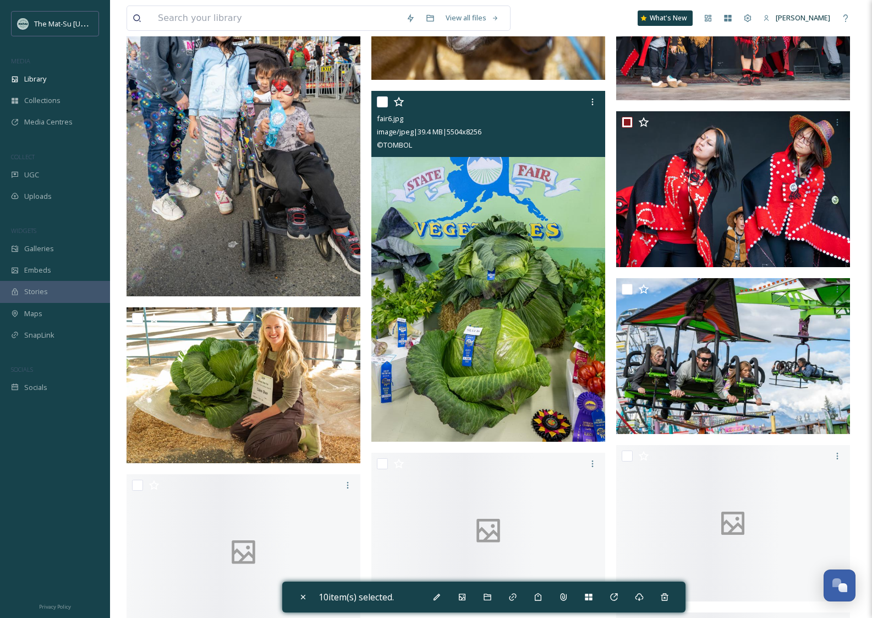
scroll to position [22407, 0]
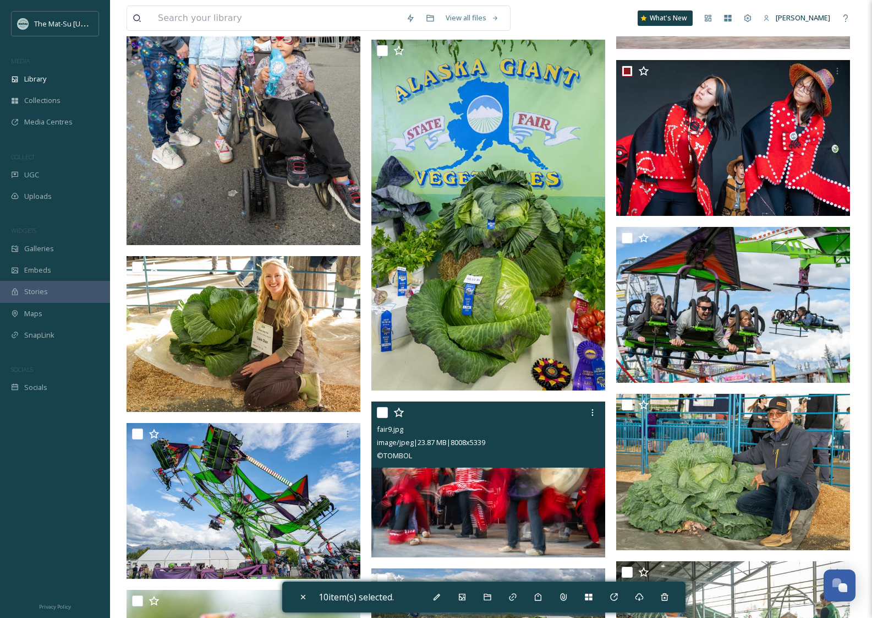
click at [382, 412] on input "checkbox" at bounding box center [382, 412] width 11 height 11
checkbox input "true"
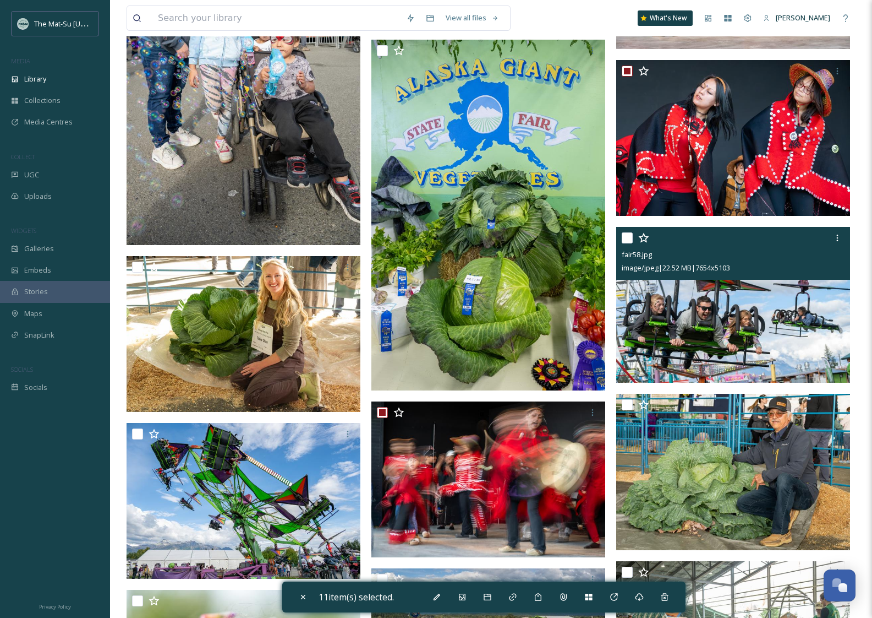
click at [625, 238] on input "checkbox" at bounding box center [627, 237] width 11 height 11
checkbox input "true"
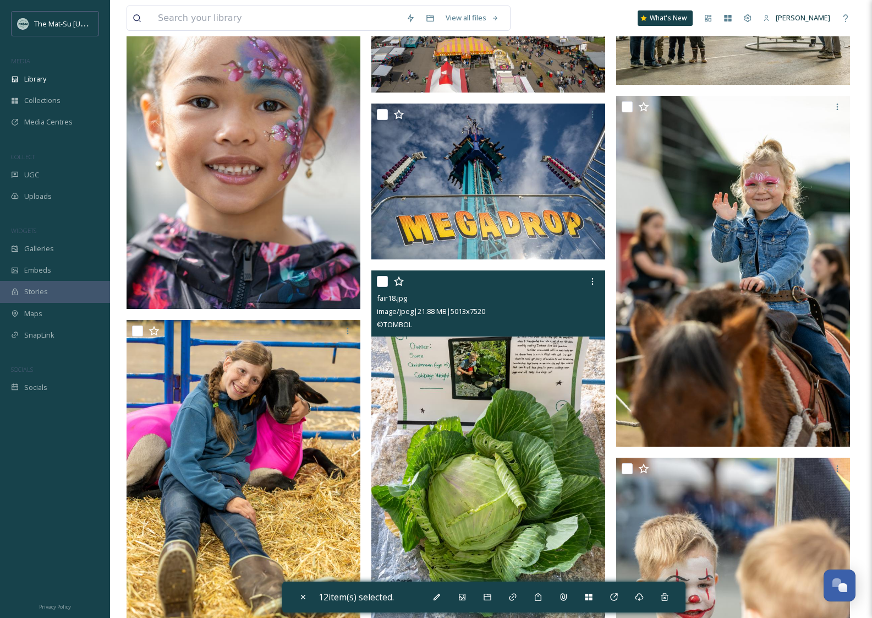
scroll to position [22884, 0]
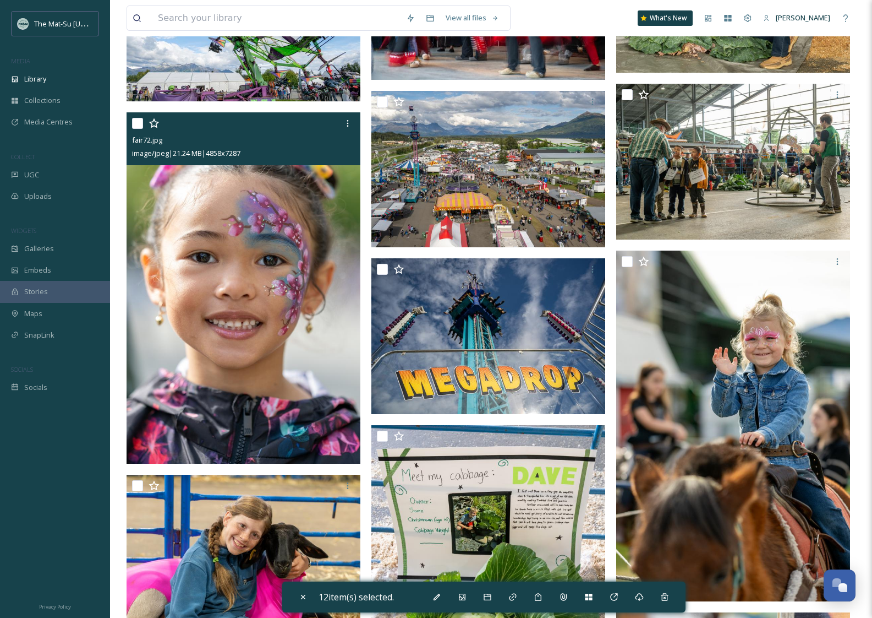
click at [139, 124] on input "checkbox" at bounding box center [137, 123] width 11 height 11
checkbox input "true"
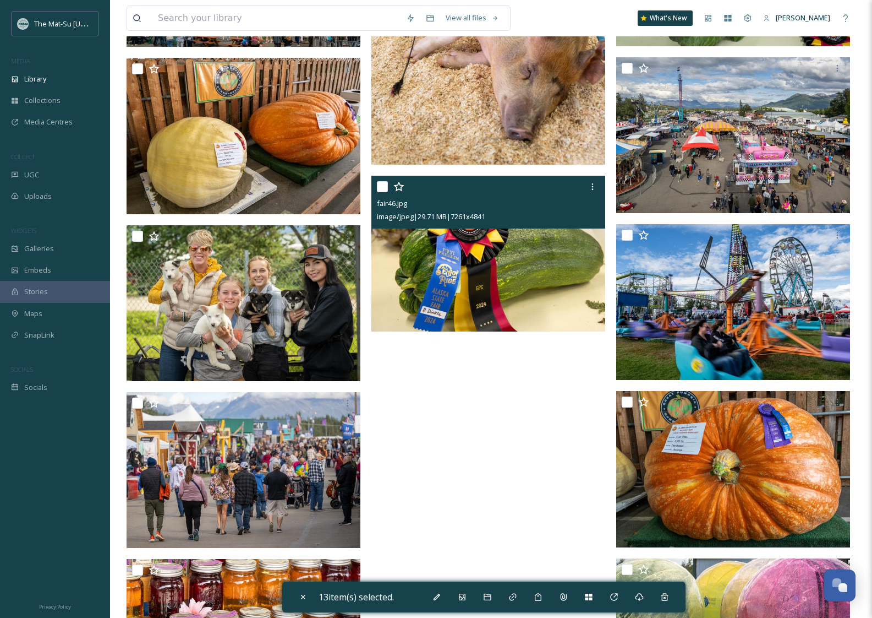
scroll to position [24864, 0]
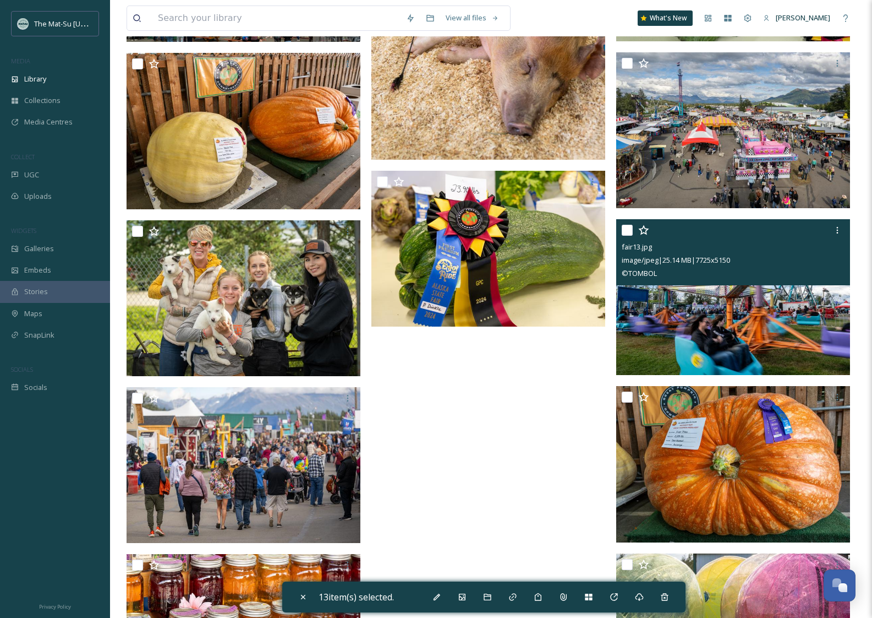
click at [626, 229] on input "checkbox" at bounding box center [627, 230] width 11 height 11
checkbox input "true"
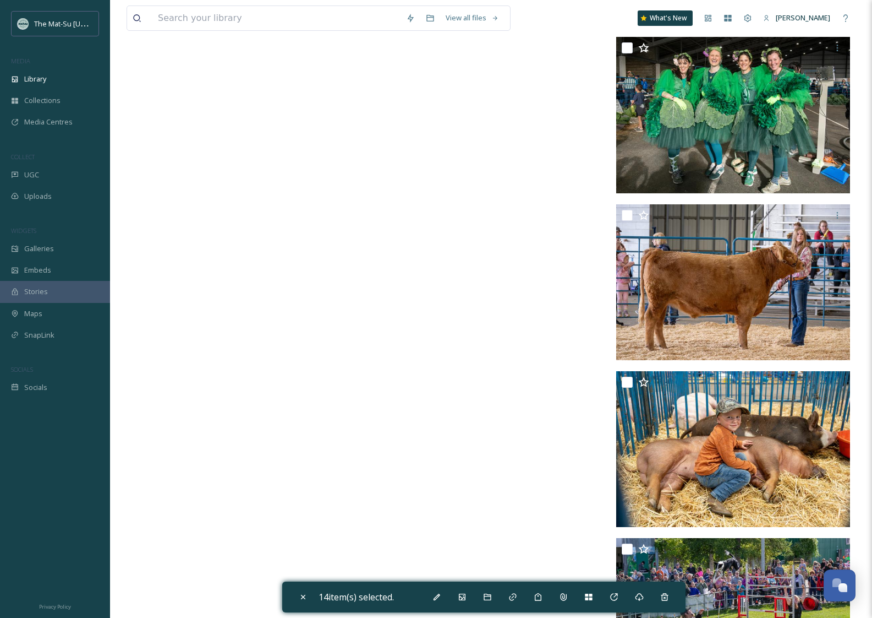
scroll to position [26505, 0]
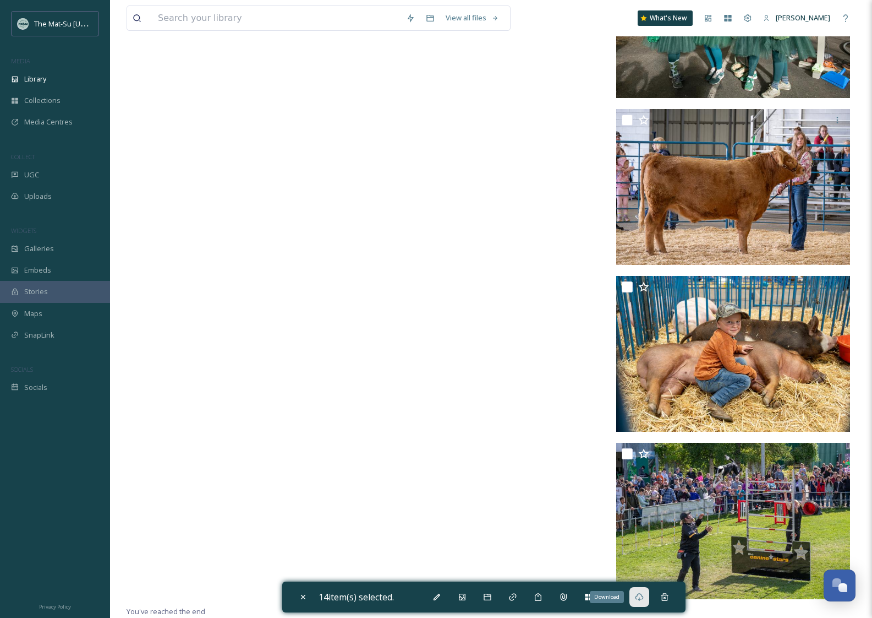
click at [641, 596] on icon at bounding box center [639, 596] width 9 height 9
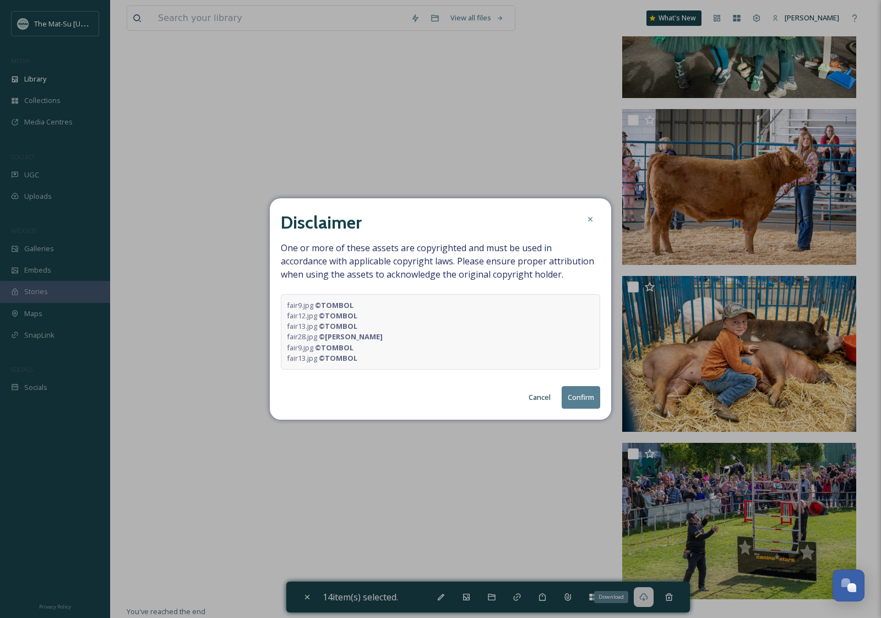
click at [579, 395] on button "Confirm" at bounding box center [580, 397] width 39 height 23
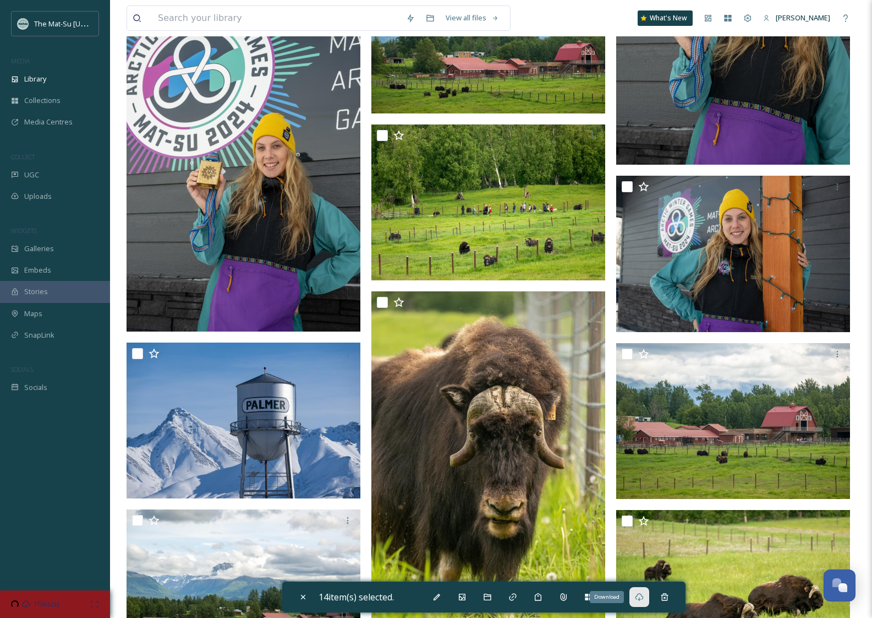
scroll to position [0, 0]
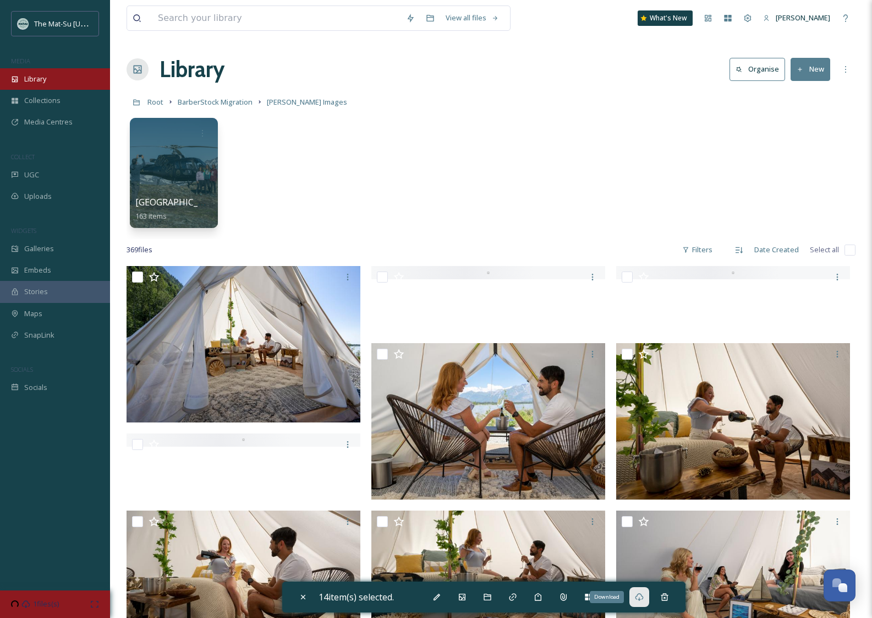
click at [69, 88] on div "Library" at bounding box center [55, 78] width 110 height 21
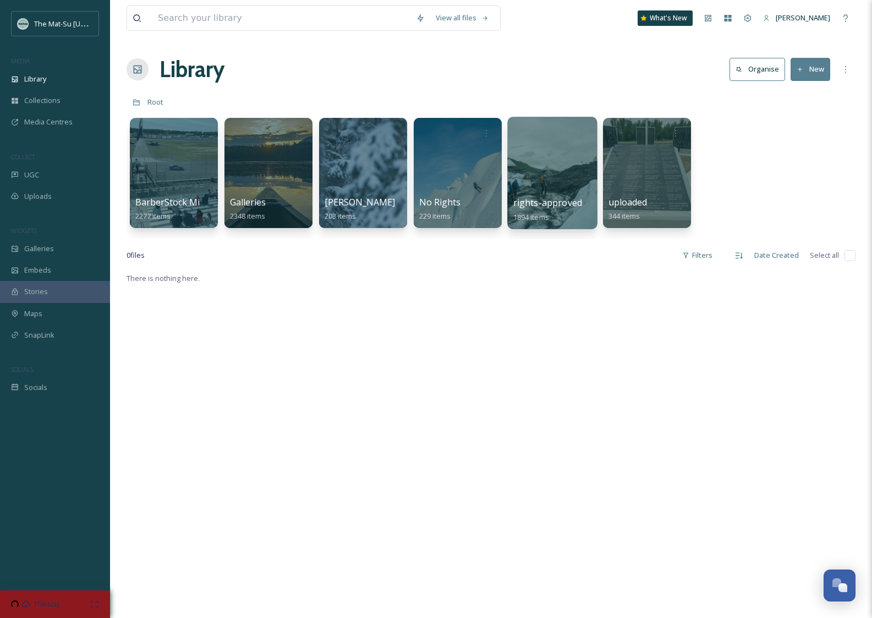
click at [554, 183] on div at bounding box center [552, 173] width 90 height 112
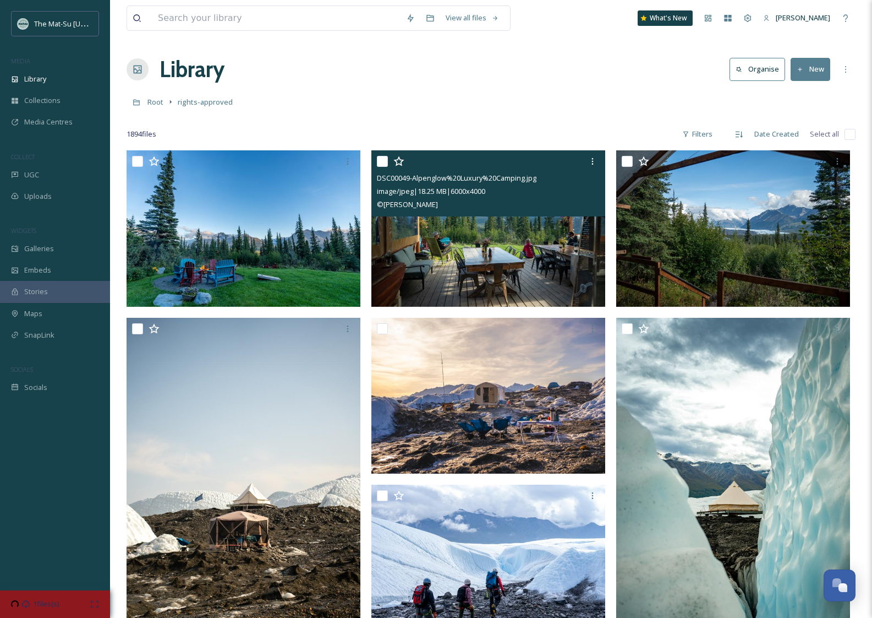
click at [378, 160] on input "checkbox" at bounding box center [382, 161] width 11 height 11
checkbox input "true"
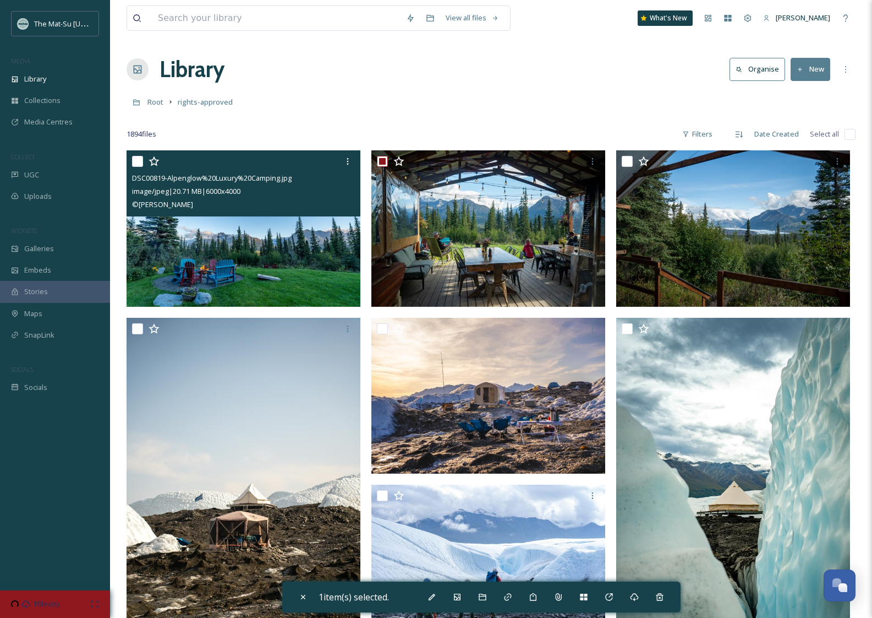
click at [142, 168] on div at bounding box center [245, 161] width 226 height 20
click at [140, 165] on input "checkbox" at bounding box center [137, 161] width 11 height 11
checkbox input "true"
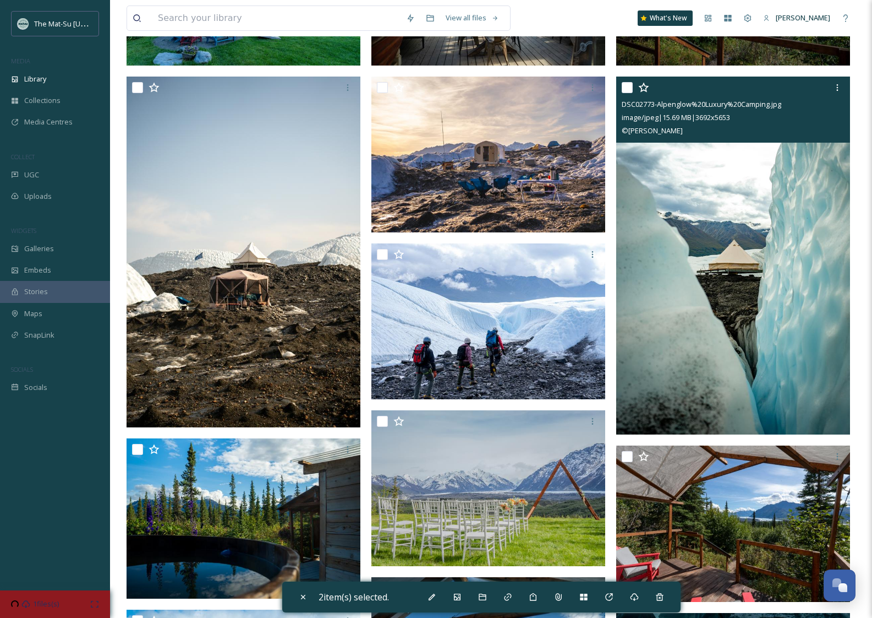
scroll to position [259, 0]
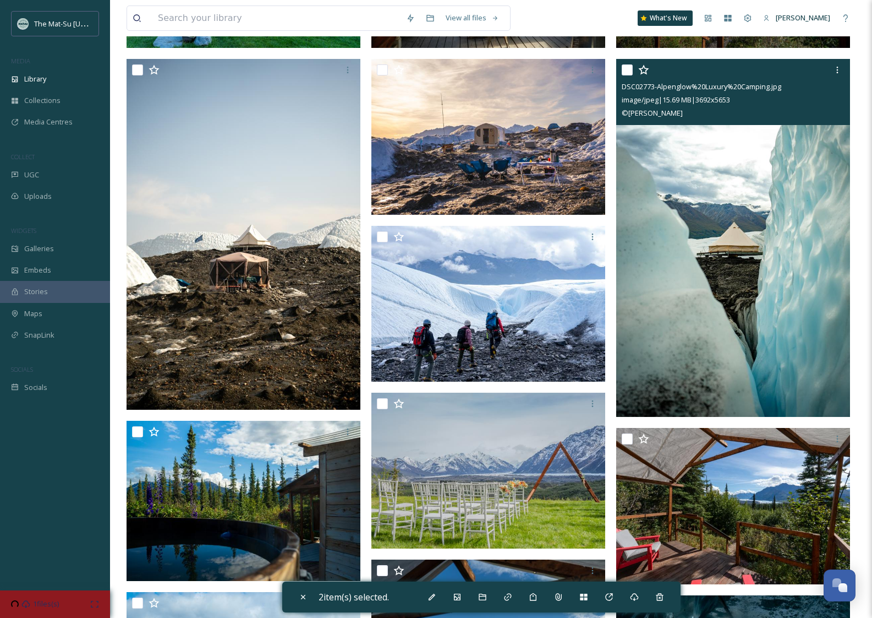
click at [627, 69] on input "checkbox" at bounding box center [627, 69] width 11 height 11
checkbox input "true"
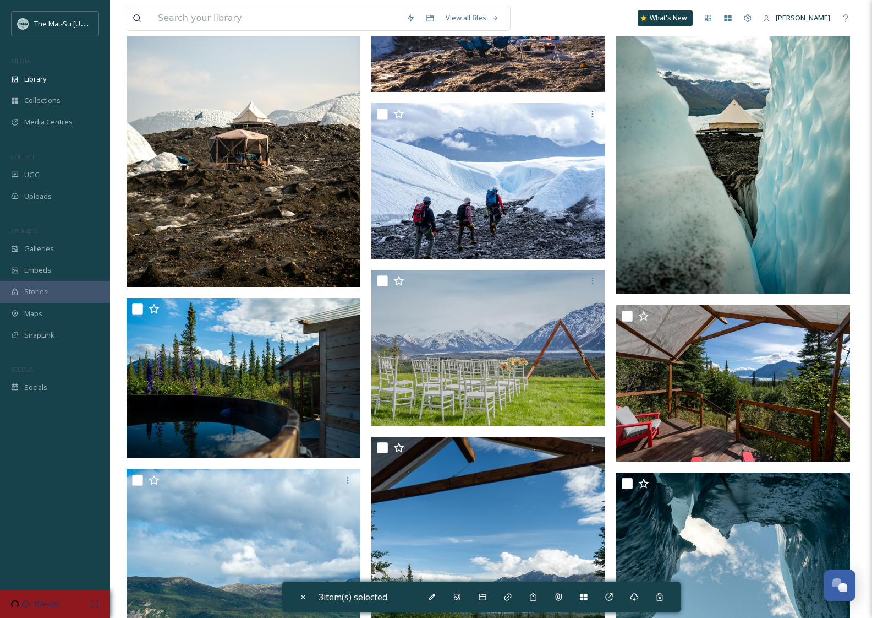
scroll to position [409, 0]
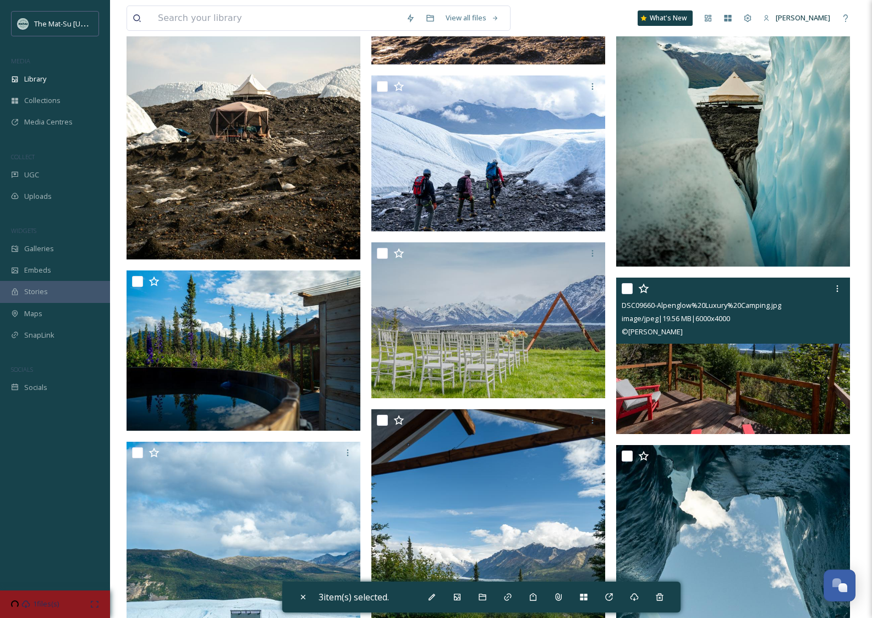
click at [625, 287] on input "checkbox" at bounding box center [627, 288] width 11 height 11
checkbox input "true"
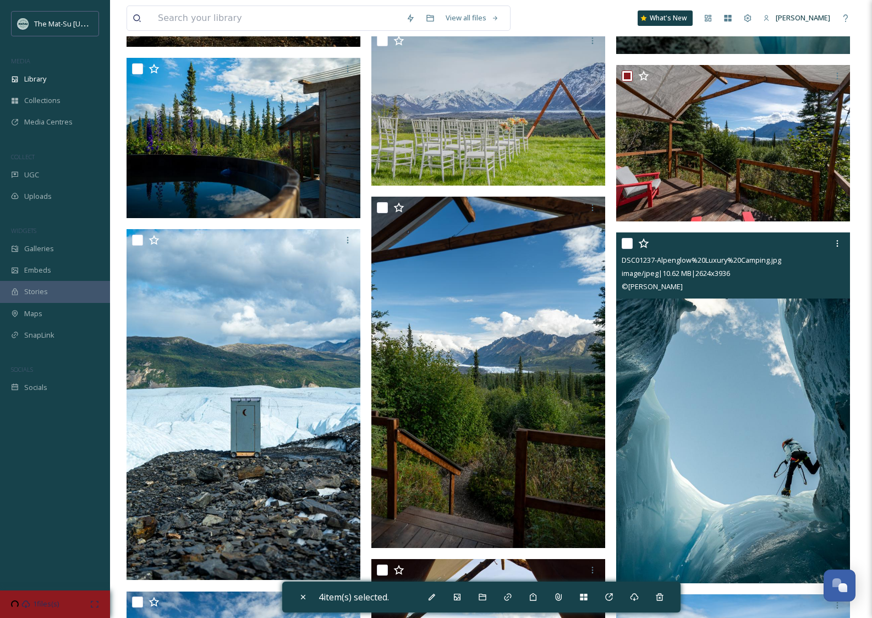
scroll to position [675, 0]
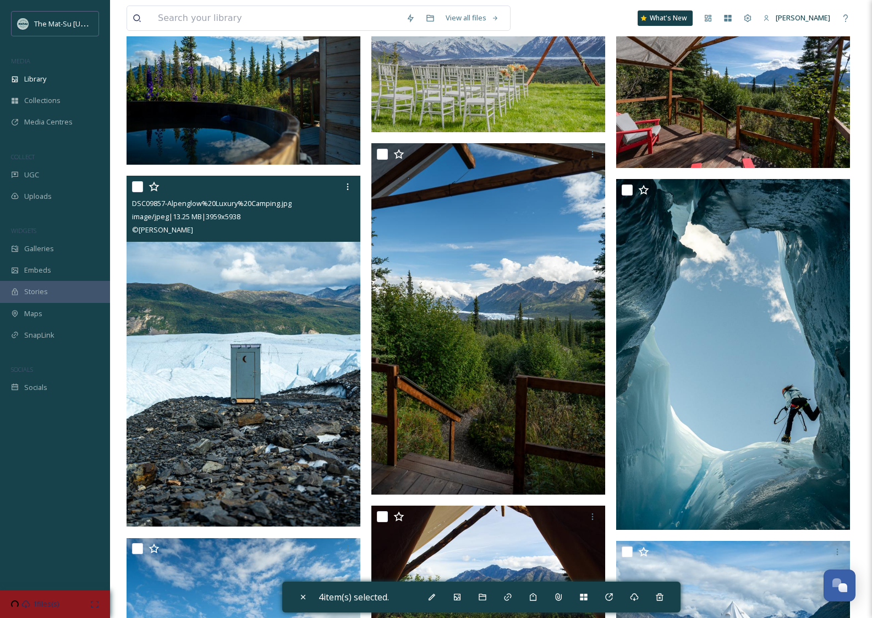
click at [135, 189] on input "checkbox" at bounding box center [137, 186] width 11 height 11
checkbox input "true"
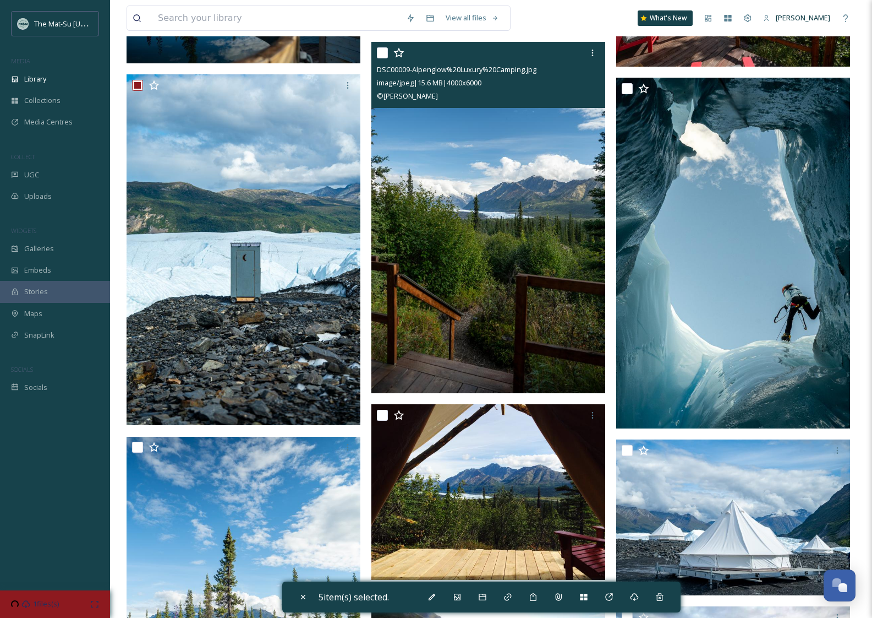
scroll to position [778, 0]
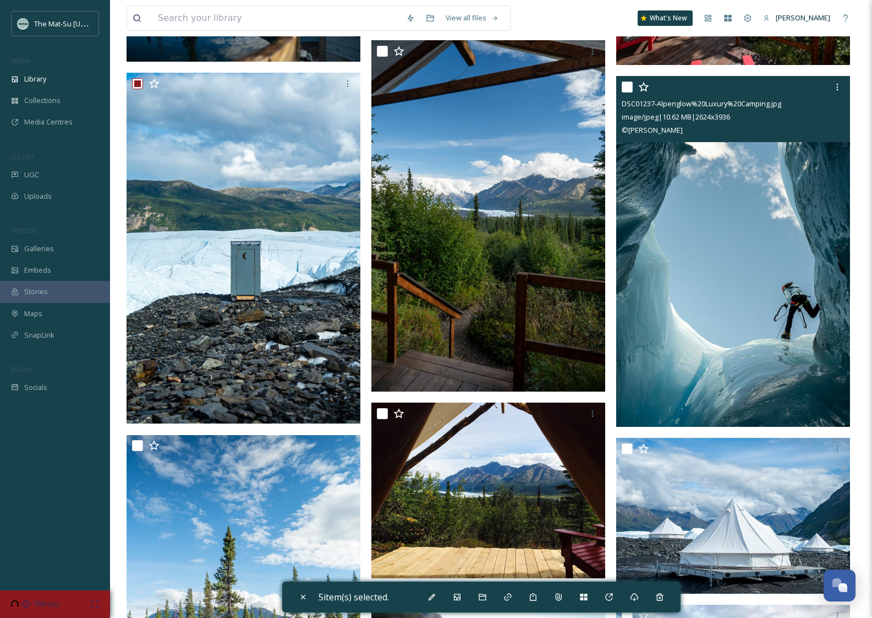
click at [630, 89] on input "checkbox" at bounding box center [627, 86] width 11 height 11
checkbox input "true"
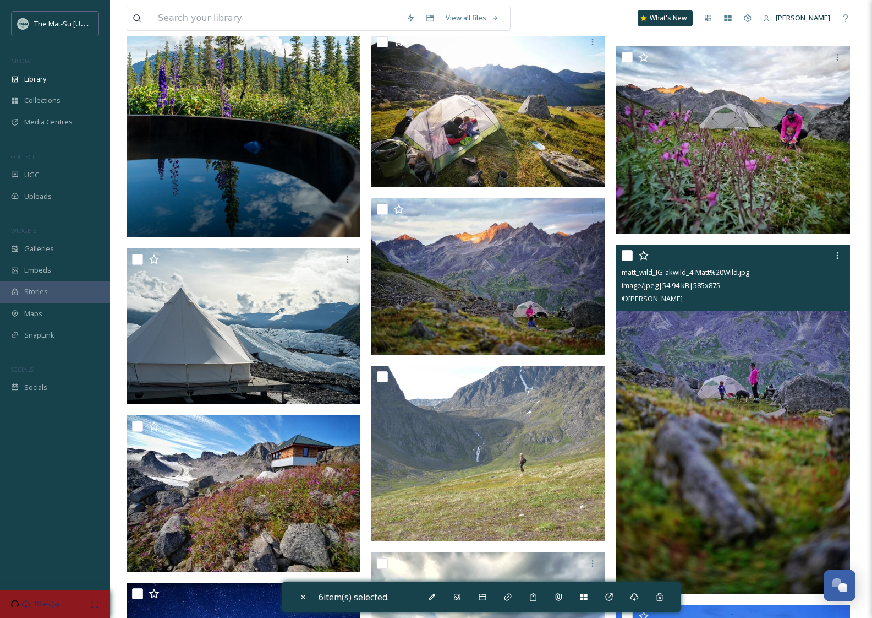
scroll to position [1348, 0]
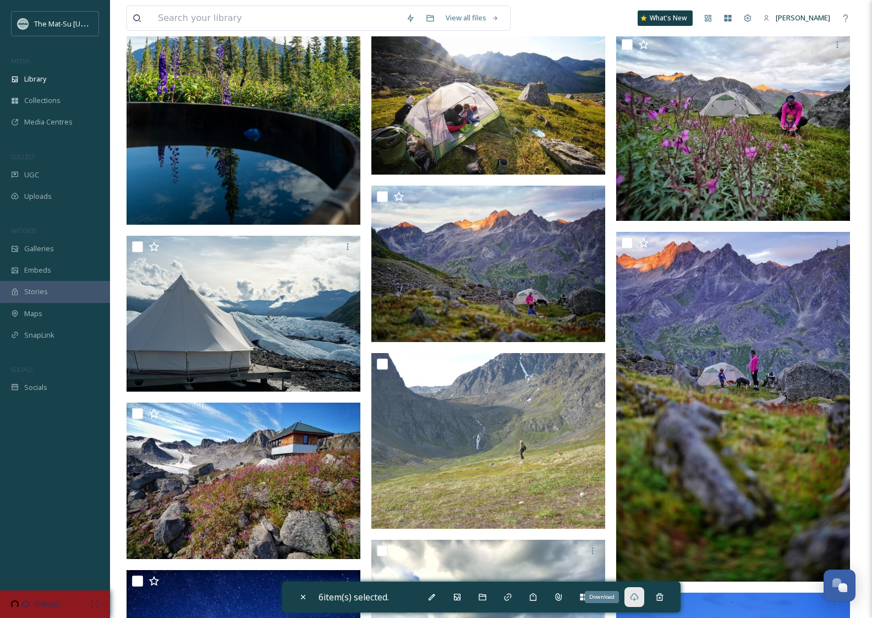
click at [637, 598] on icon at bounding box center [634, 597] width 8 height 8
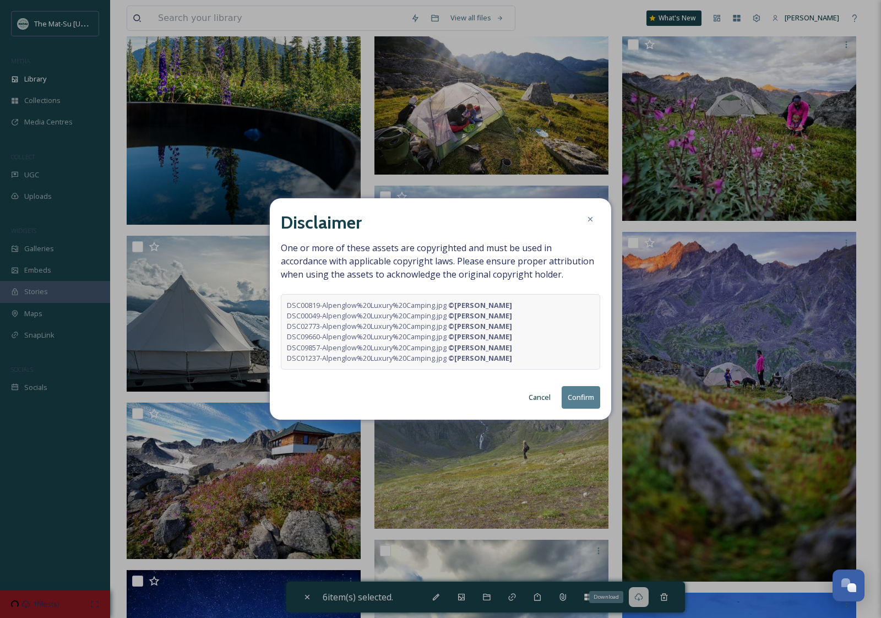
click at [588, 398] on button "Confirm" at bounding box center [580, 397] width 39 height 23
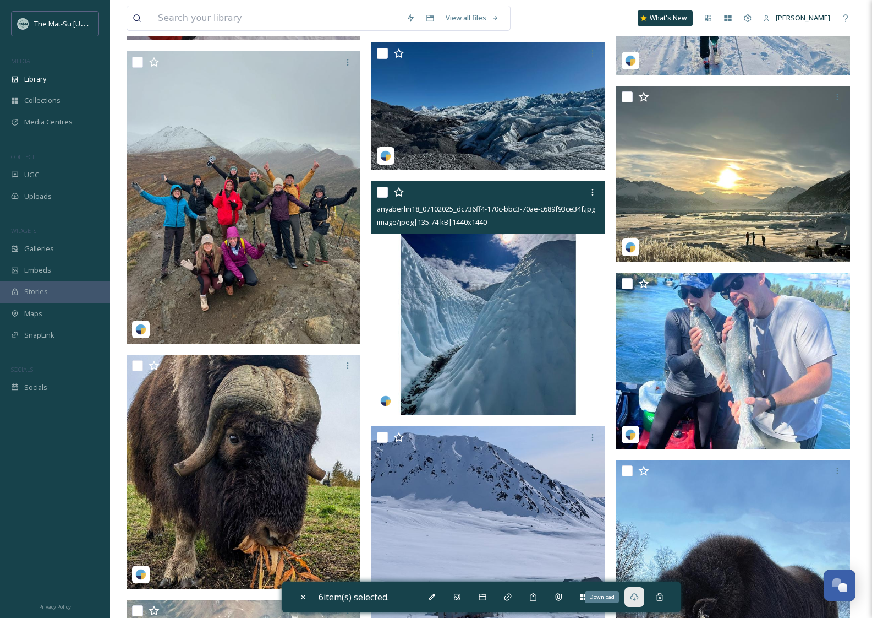
scroll to position [3108, 0]
